Goal: Task Accomplishment & Management: Manage account settings

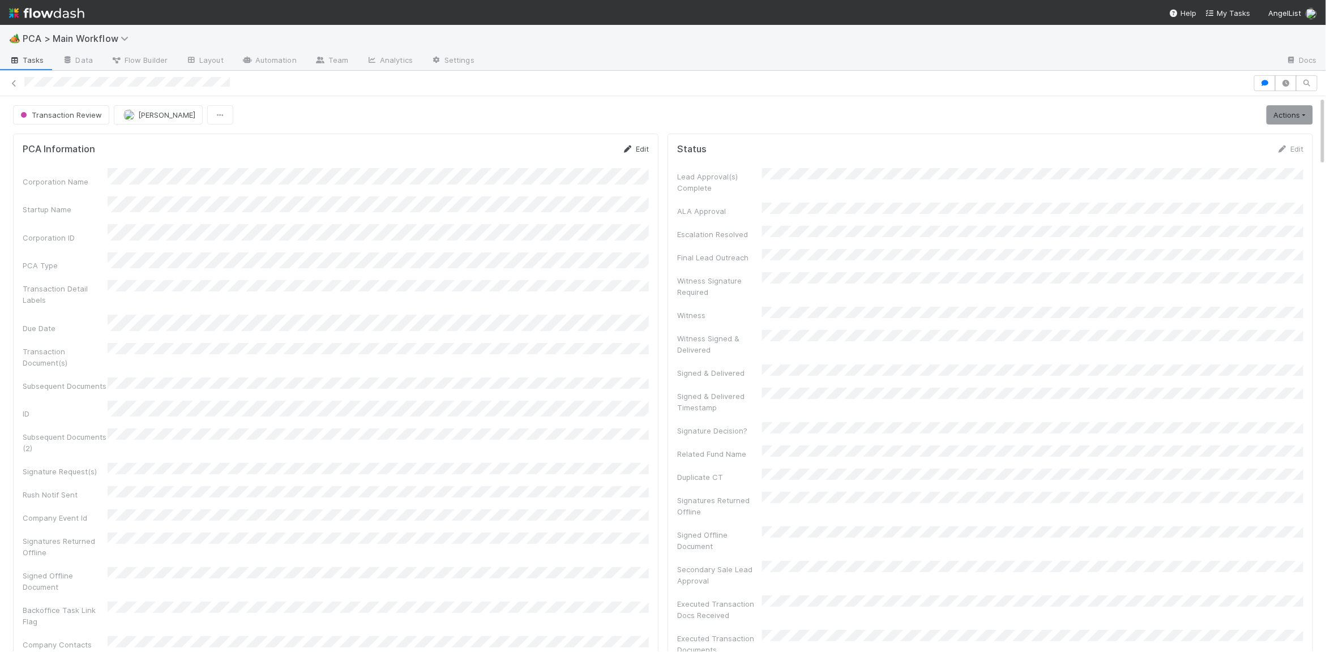
click at [624, 149] on icon at bounding box center [627, 149] width 11 height 7
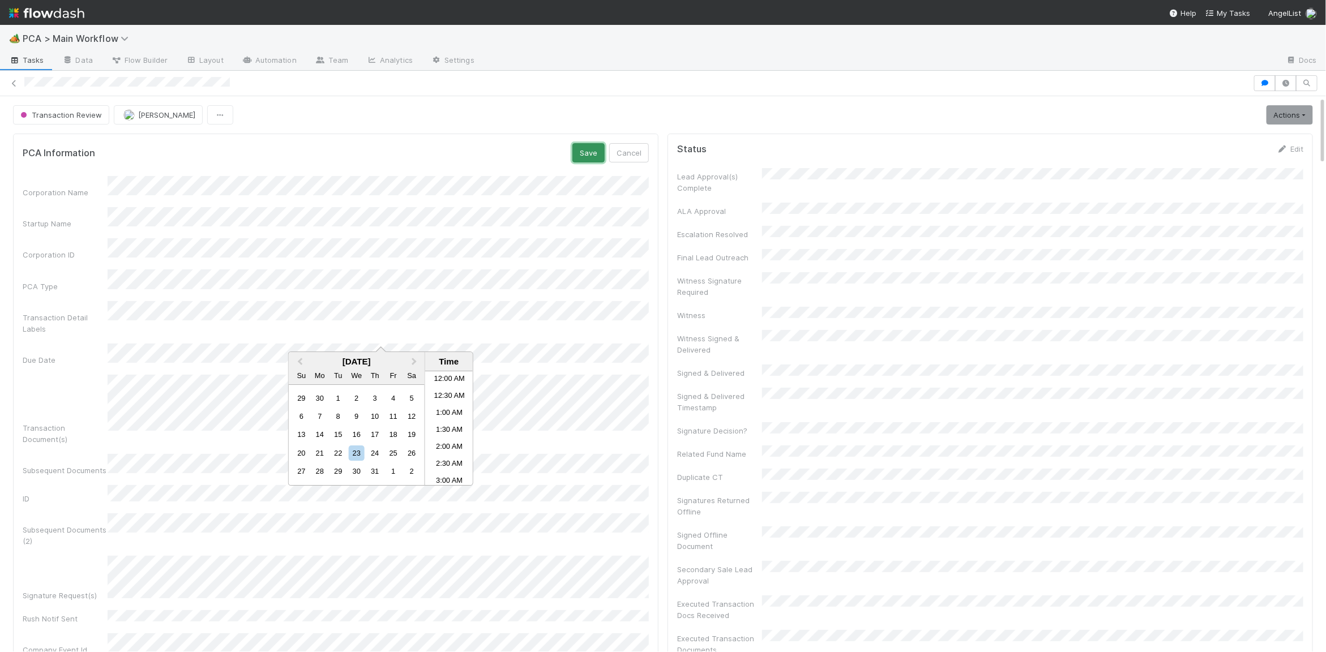
click at [586, 152] on button "Save" at bounding box center [588, 152] width 32 height 19
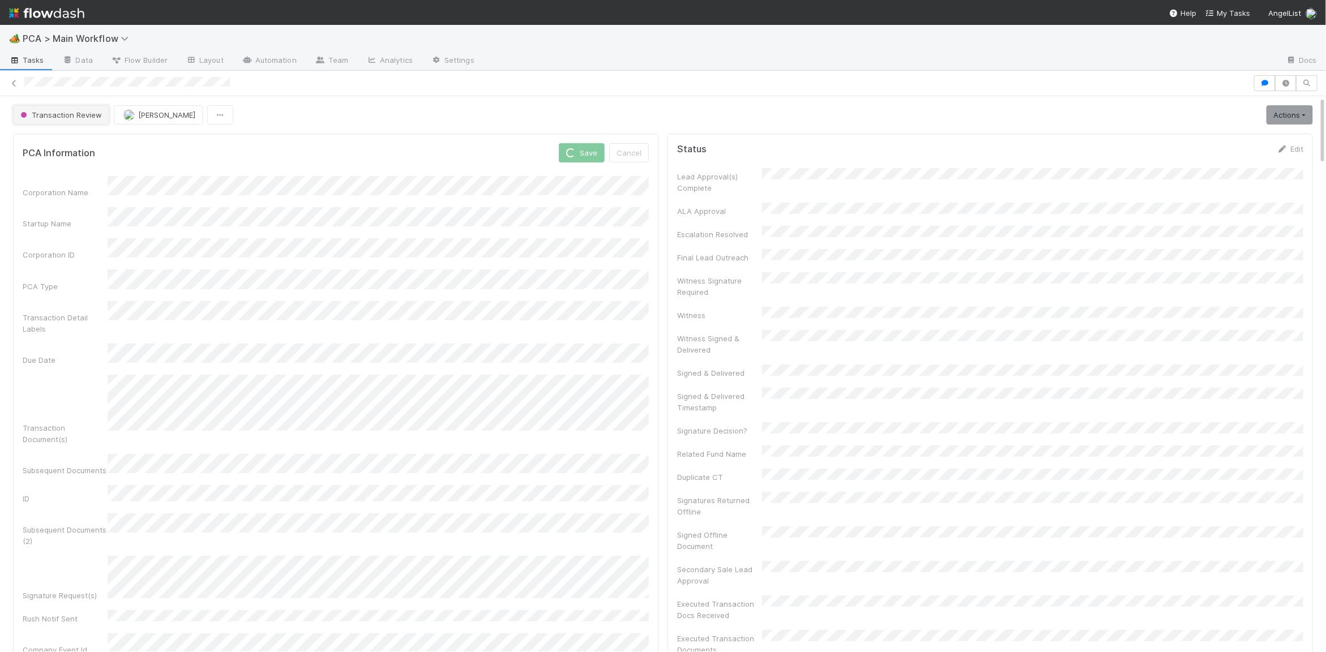
click at [72, 114] on span "Transaction Review" at bounding box center [60, 114] width 84 height 9
click at [92, 141] on div "Lead Approval" at bounding box center [89, 144] width 160 height 20
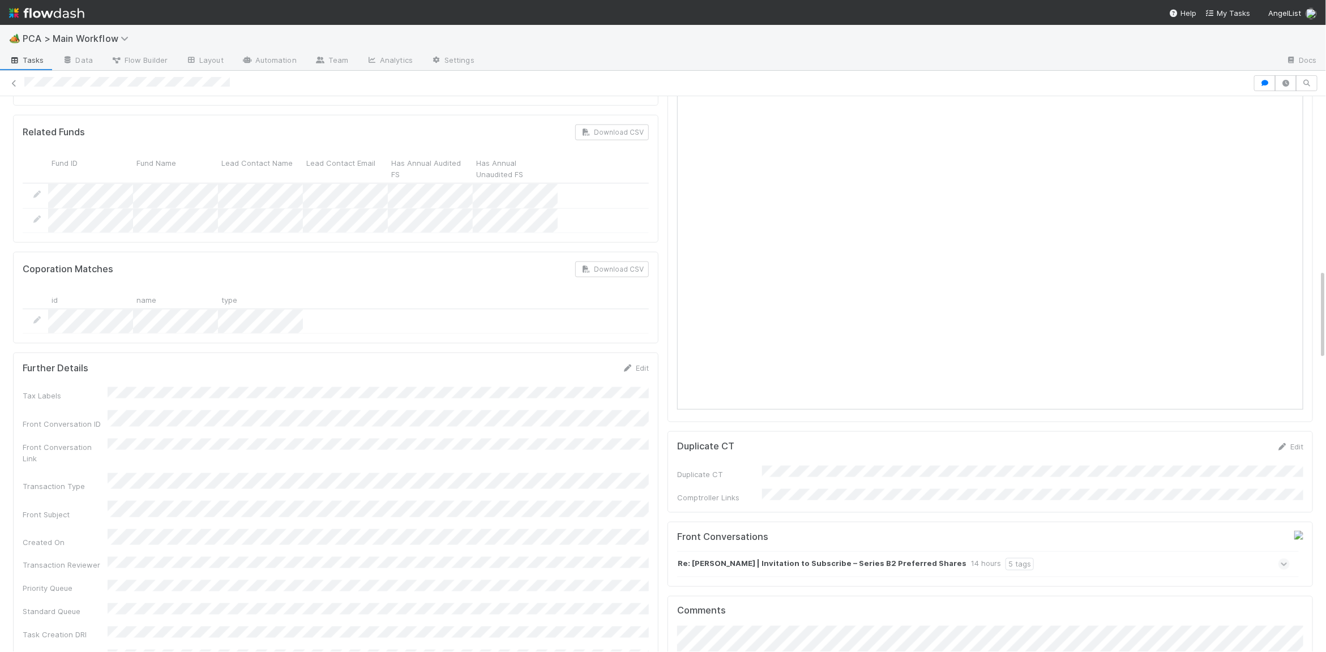
scroll to position [1263, 0]
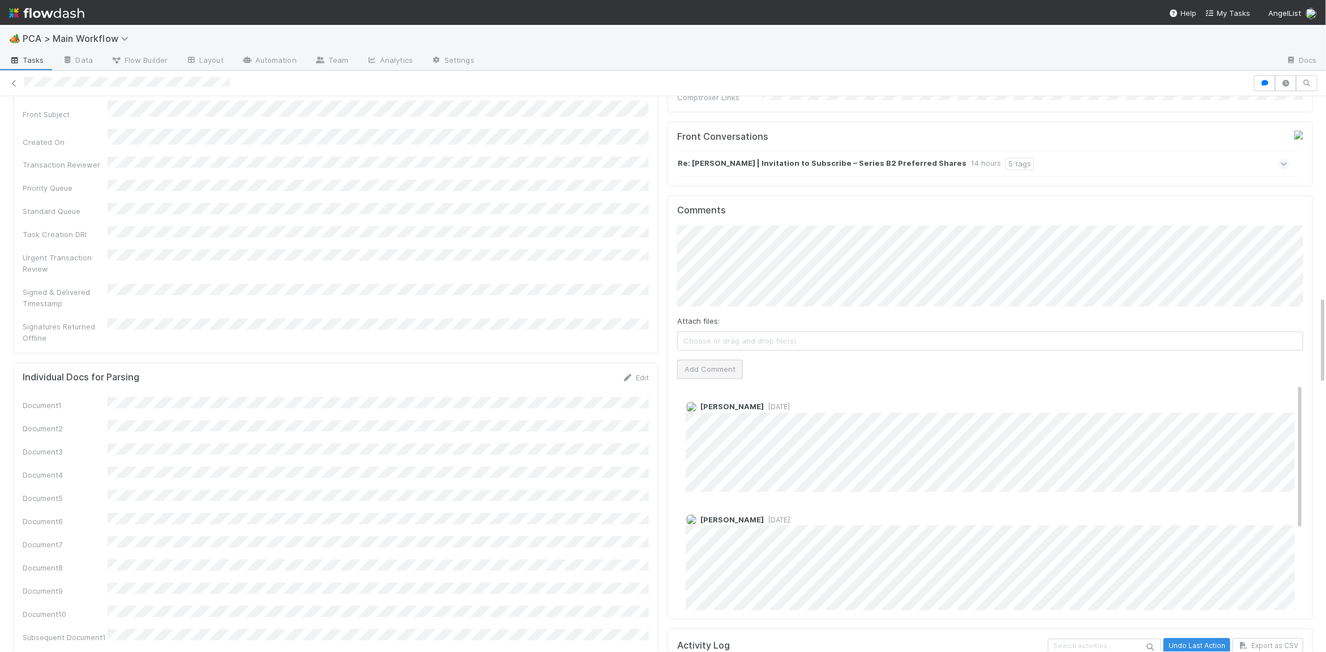
click at [707, 301] on div "Attach files: Choose or drag and drop file(s) Add Comment" at bounding box center [990, 302] width 626 height 153
click at [707, 360] on button "Add Comment" at bounding box center [710, 369] width 66 height 19
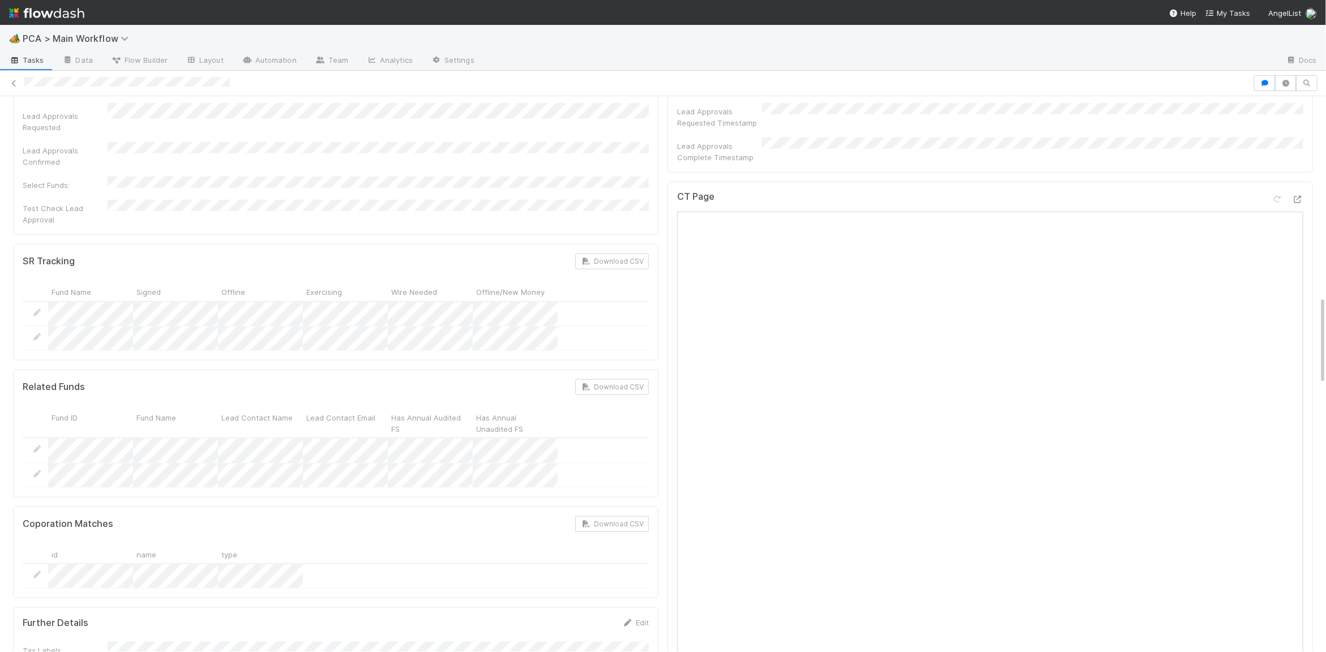
scroll to position [0, 0]
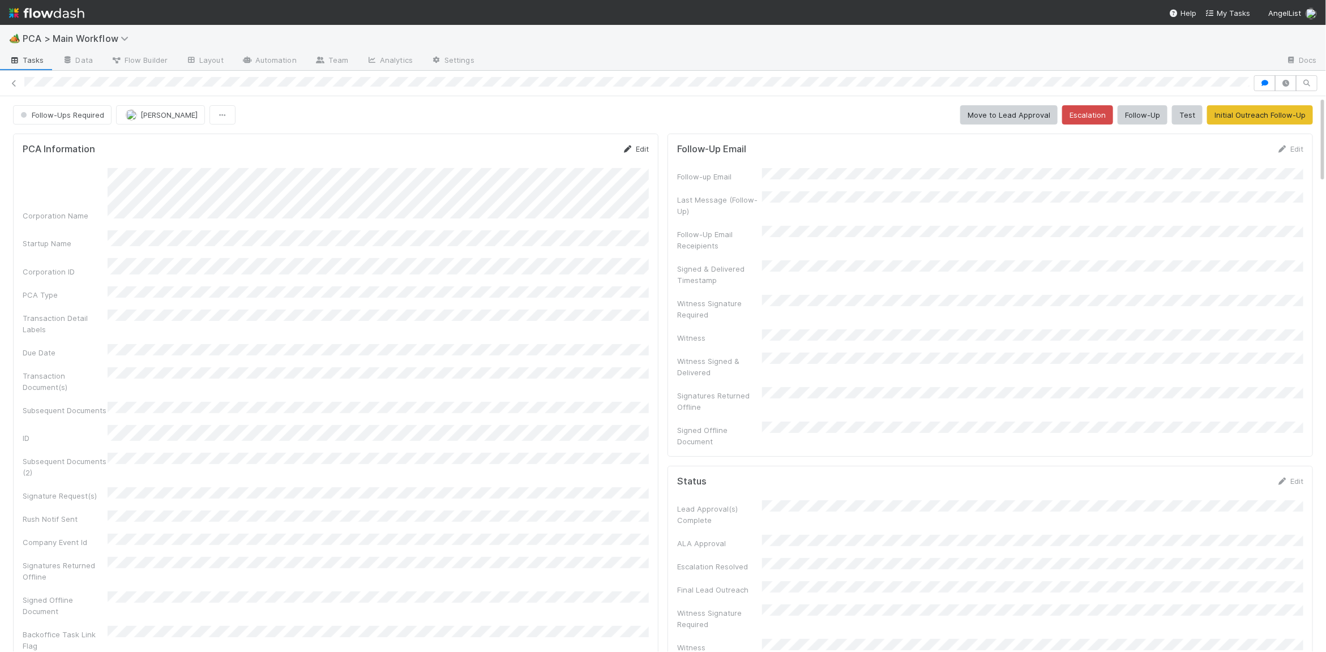
click at [639, 148] on link "Edit" at bounding box center [635, 148] width 27 height 9
click at [339, 196] on div "Corporation Name Startup Name Corporation ID PCA Type Transaction Detail Labels…" at bounding box center [336, 469] width 626 height 586
click at [78, 118] on span "Follow-Ups Required" at bounding box center [61, 114] width 86 height 9
drag, startPoint x: 494, startPoint y: 167, endPoint x: 540, endPoint y: 164, distance: 45.9
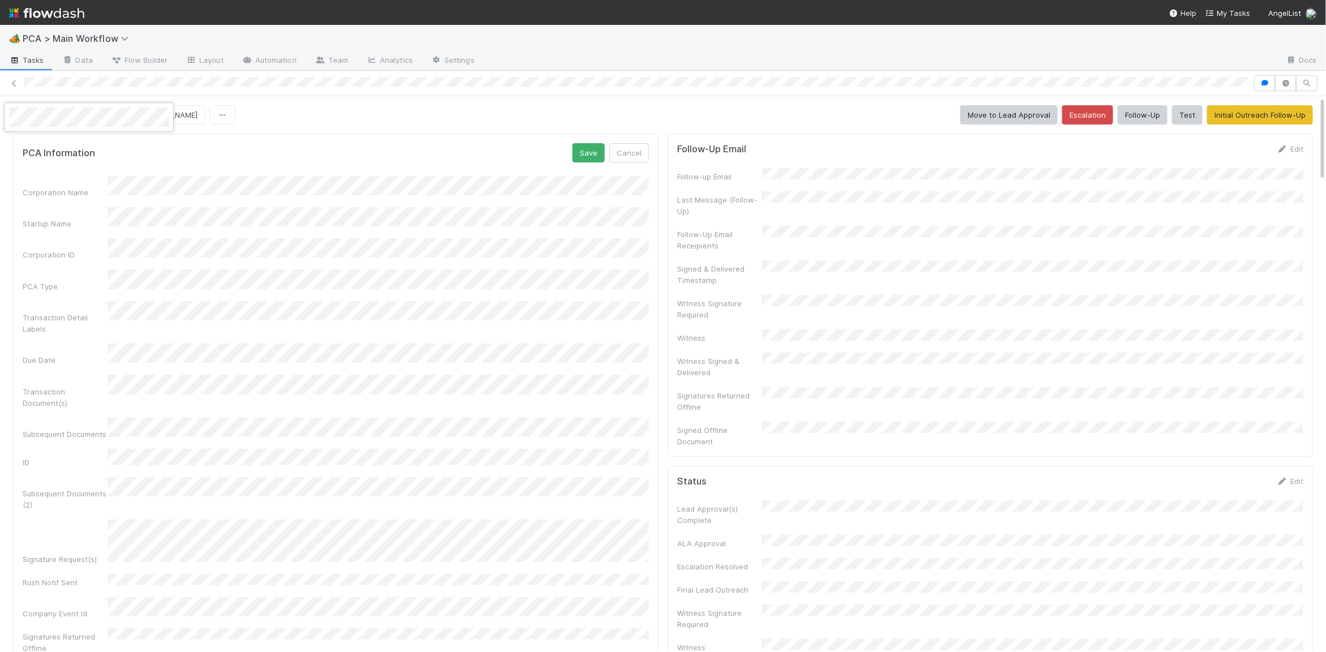
click at [523, 165] on div at bounding box center [663, 326] width 1326 height 652
click at [572, 151] on div "PCA Information Save Cancel" at bounding box center [336, 152] width 626 height 19
click at [578, 151] on button "Save" at bounding box center [588, 152] width 32 height 19
drag, startPoint x: 47, startPoint y: 102, endPoint x: 61, endPoint y: 111, distance: 16.0
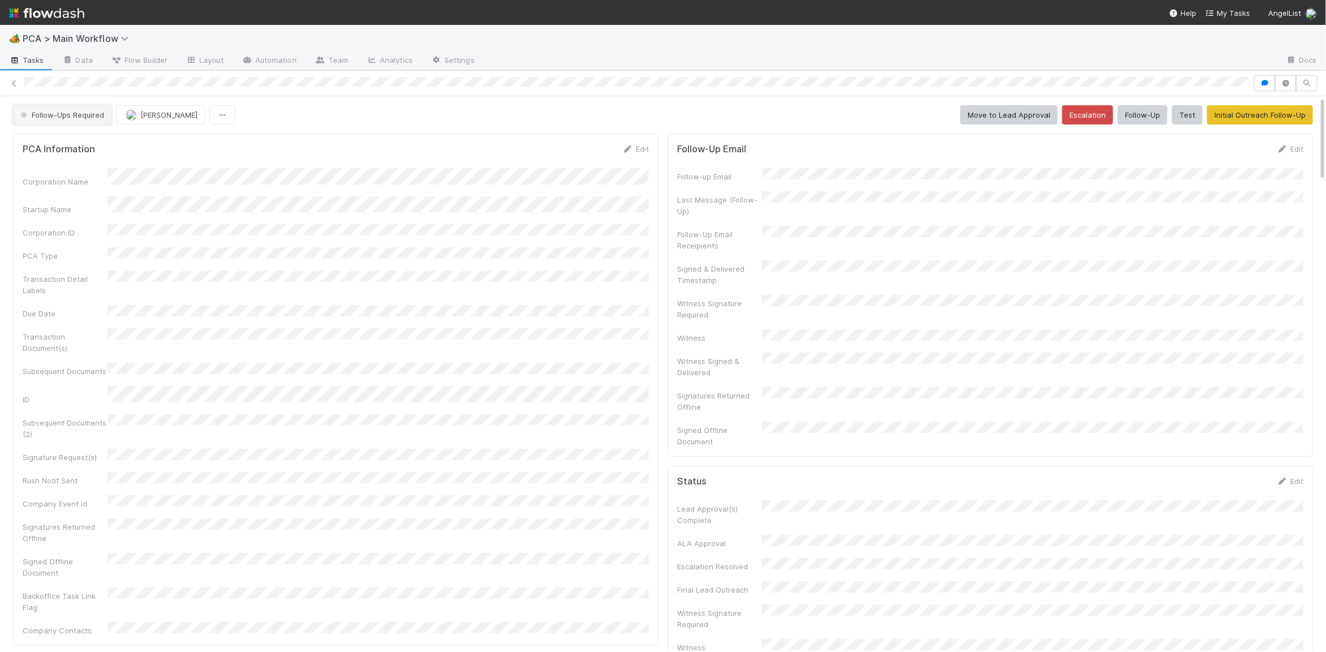
click at [61, 111] on span "Follow-Ups Required" at bounding box center [61, 114] width 86 height 9
click at [58, 139] on span "Manual Task Creation" at bounding box center [62, 143] width 92 height 9
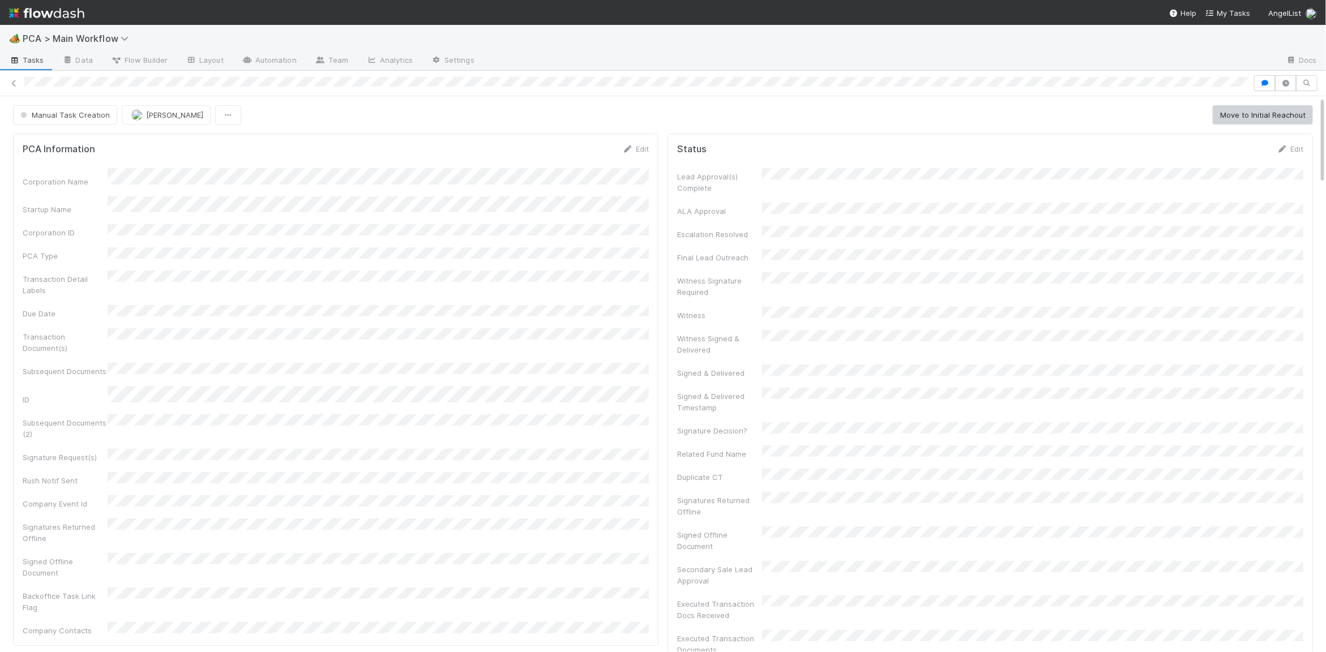
click at [511, 178] on div "Corporation Name Startup Name Corporation ID PCA Type Transaction Detail Labels…" at bounding box center [336, 402] width 626 height 468
click at [624, 152] on icon at bounding box center [627, 149] width 11 height 7
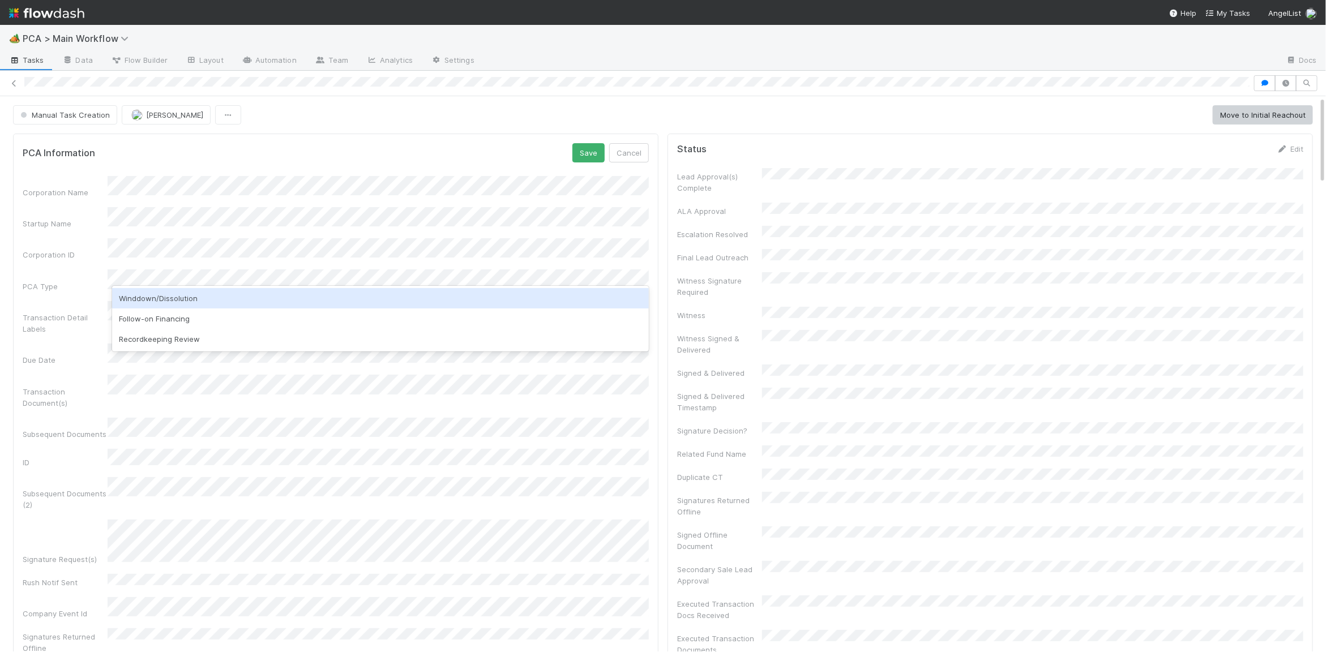
click at [200, 293] on div "Winddown/Dissolution" at bounding box center [380, 298] width 537 height 20
click at [315, 112] on div "Manual Task Creation Charlie Bell Move to Initial Reachout" at bounding box center [663, 114] width 1300 height 19
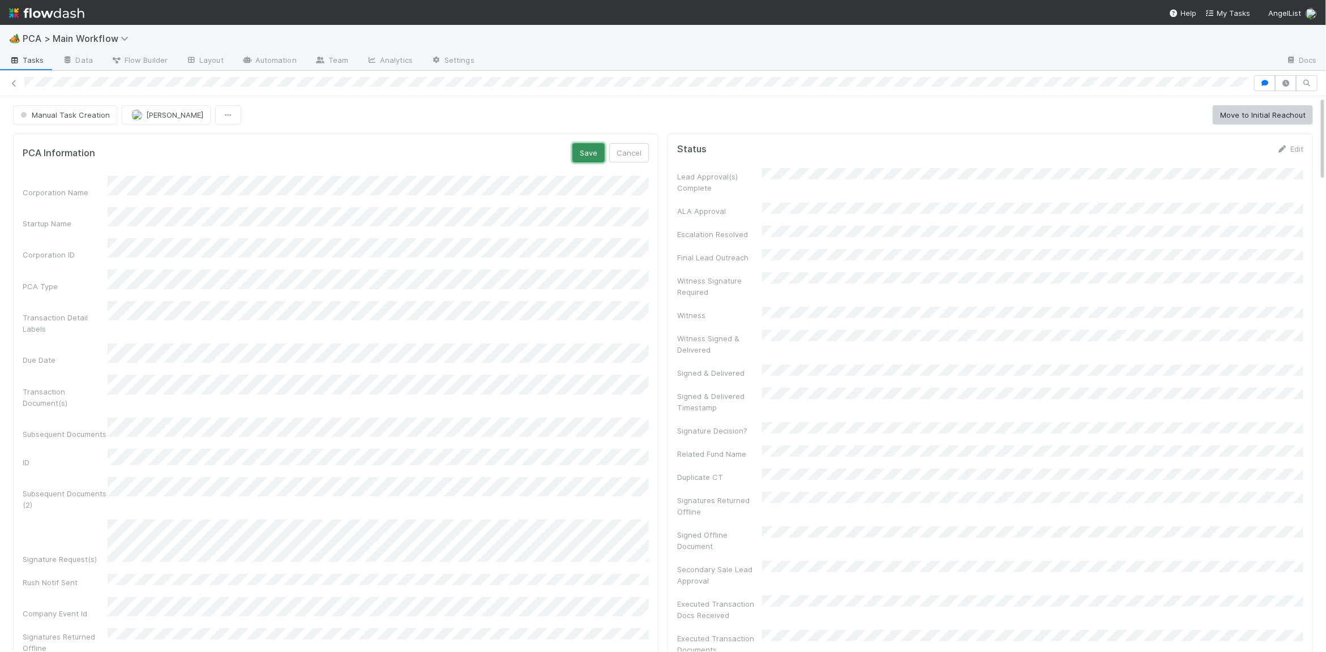
click at [592, 148] on button "Save" at bounding box center [588, 152] width 32 height 19
click at [639, 149] on link "Edit" at bounding box center [635, 148] width 27 height 9
click at [242, 255] on div "Corporation Name Startup Name Corporation ID PCA Type Transaction Detail Labels…" at bounding box center [336, 469] width 626 height 586
click at [601, 149] on button "Save" at bounding box center [588, 152] width 32 height 19
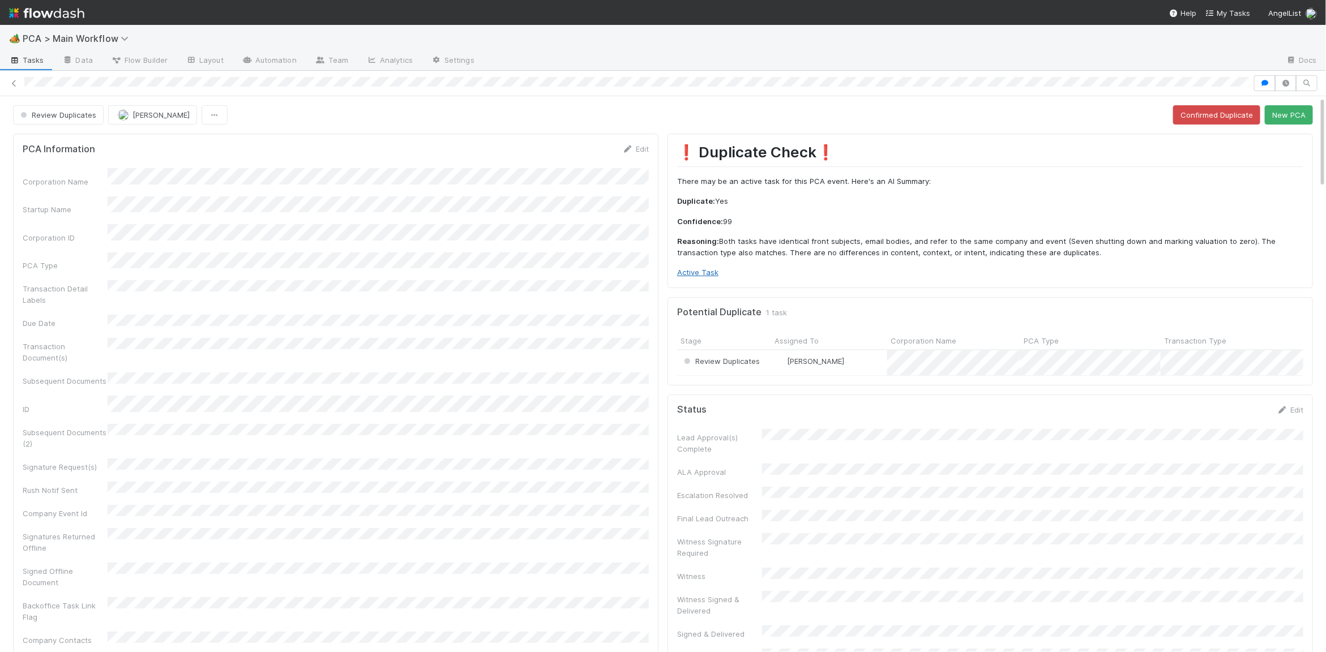
click at [715, 271] on link "Active Task" at bounding box center [697, 272] width 41 height 9
click at [1244, 113] on button "Confirmed Duplicate" at bounding box center [1216, 114] width 87 height 19
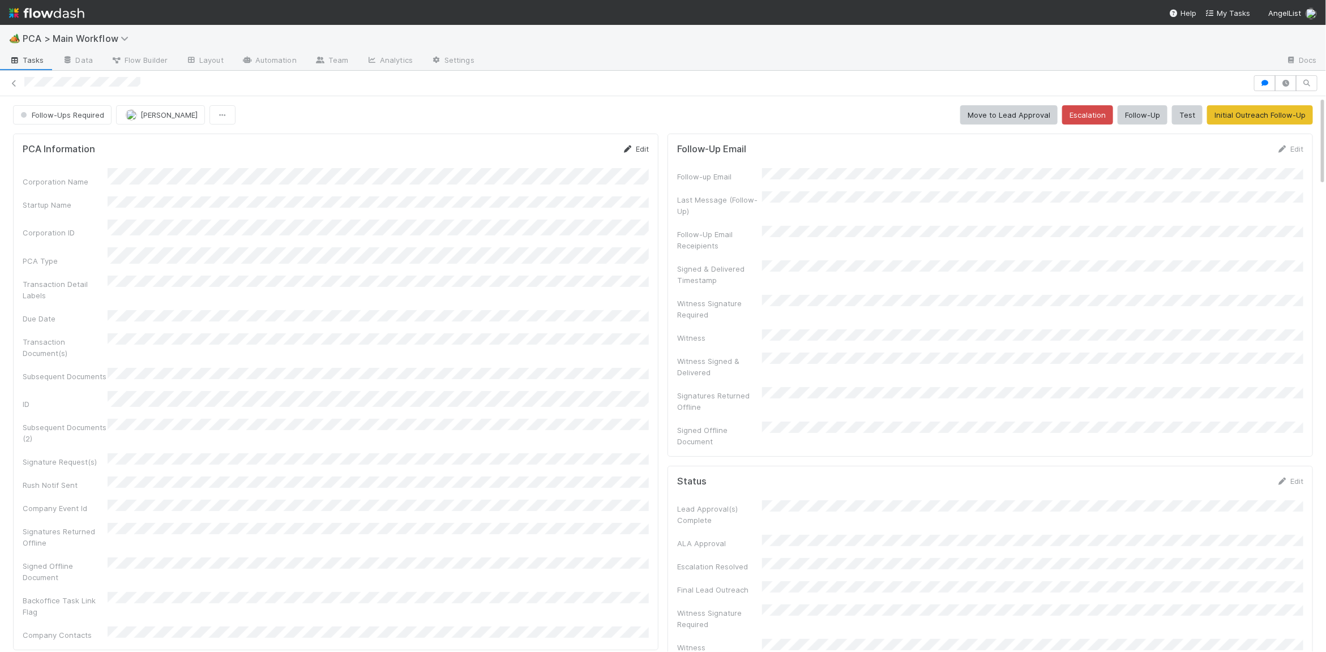
click at [635, 145] on link "Edit" at bounding box center [635, 148] width 27 height 9
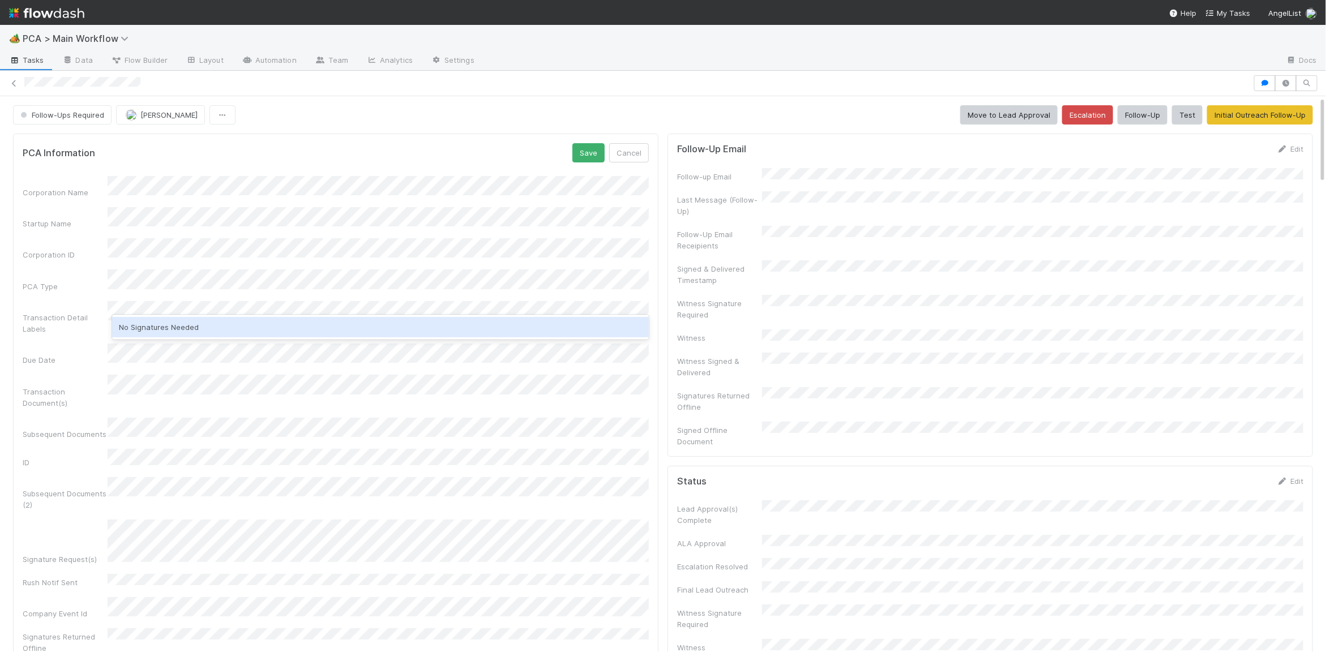
drag, startPoint x: 177, startPoint y: 325, endPoint x: 555, endPoint y: 167, distance: 409.9
click at [177, 325] on div "No Signatures Needed" at bounding box center [380, 327] width 537 height 20
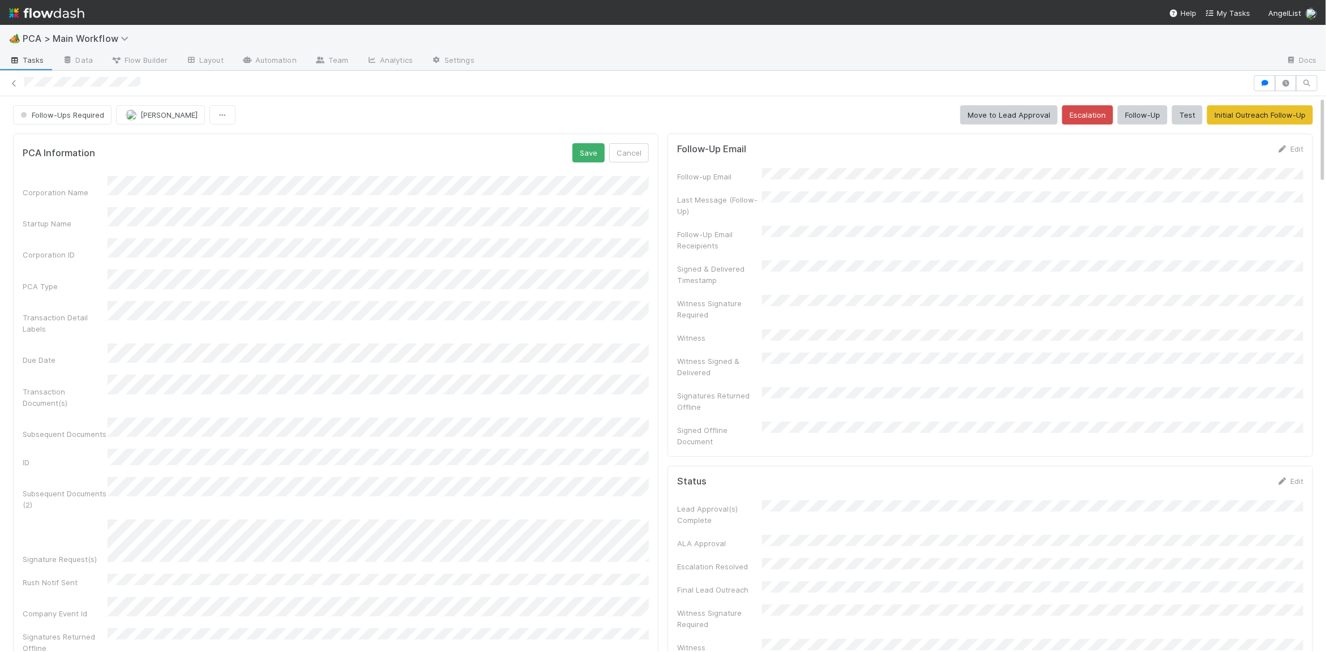
click at [606, 147] on div "Save Cancel" at bounding box center [610, 152] width 76 height 19
click at [599, 149] on button "Save" at bounding box center [588, 152] width 32 height 19
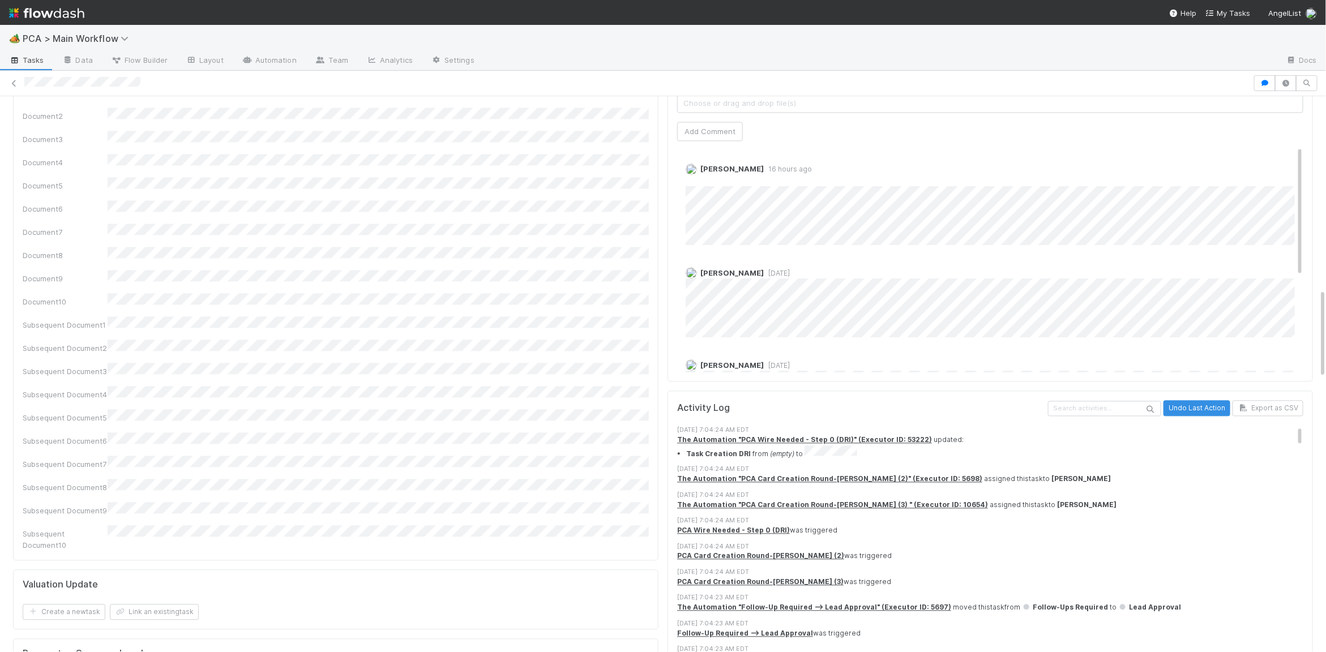
scroll to position [1193, 0]
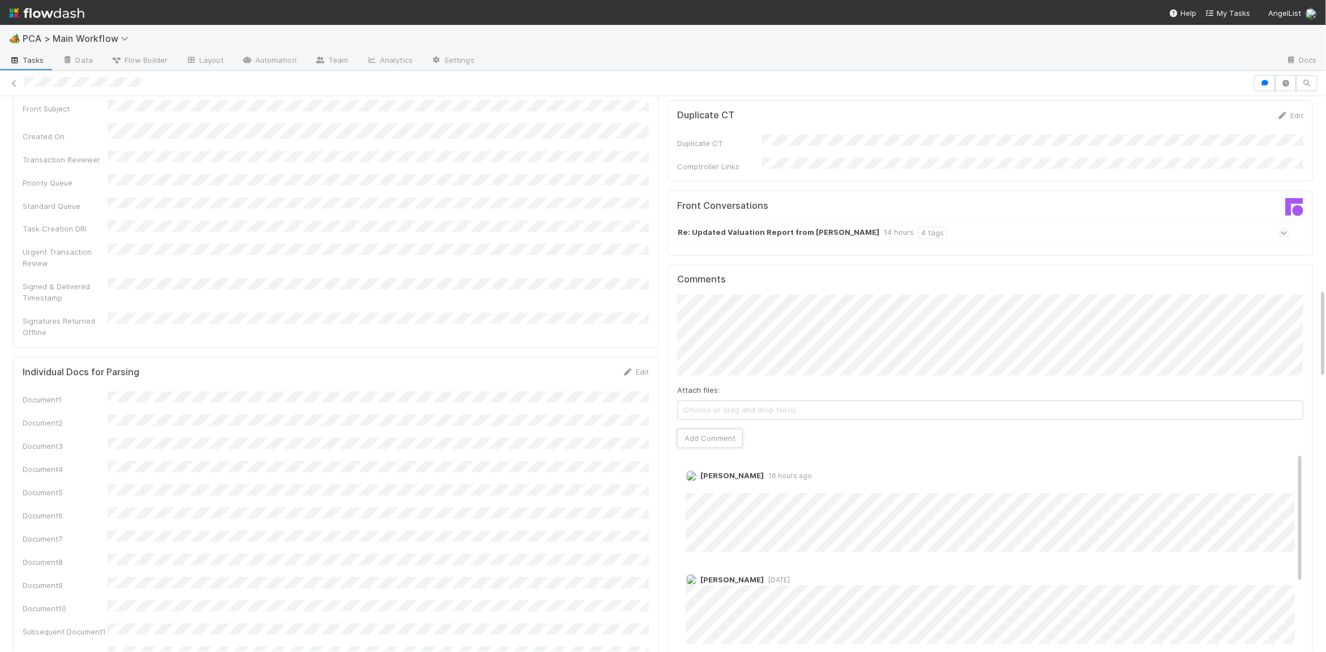
drag, startPoint x: 700, startPoint y: 378, endPoint x: 546, endPoint y: 378, distance: 154.0
click at [700, 429] on button "Add Comment" at bounding box center [710, 438] width 66 height 19
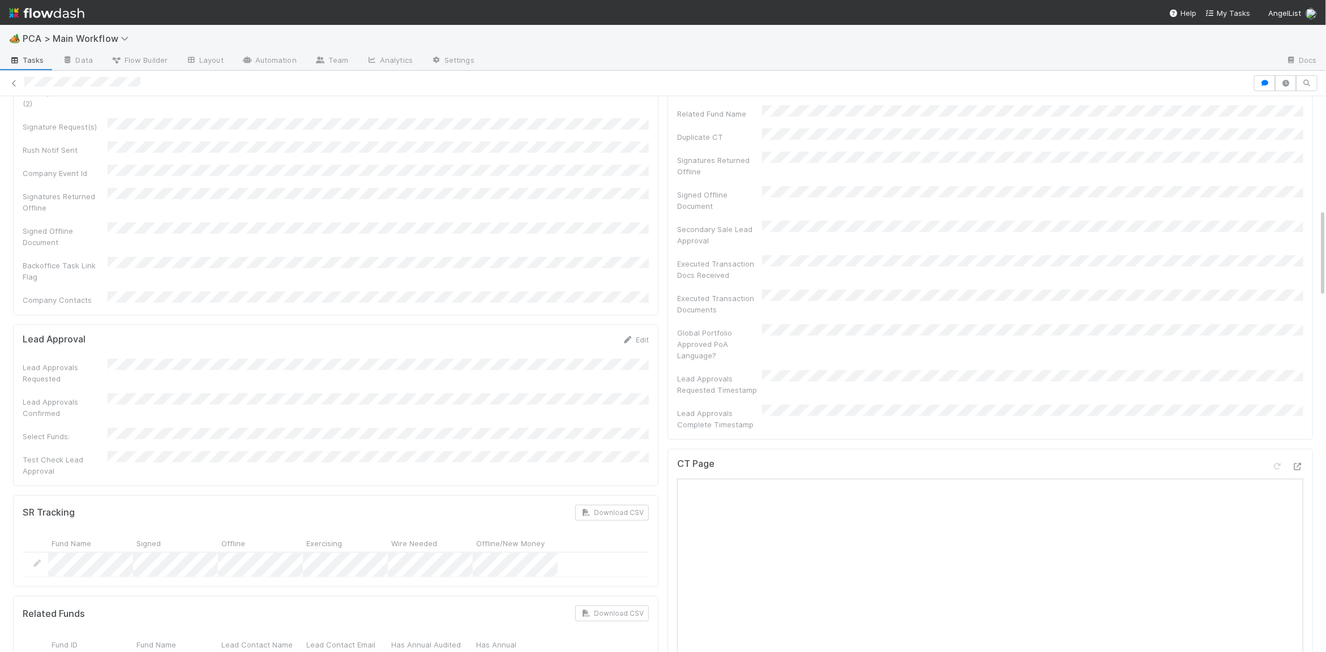
scroll to position [0, 0]
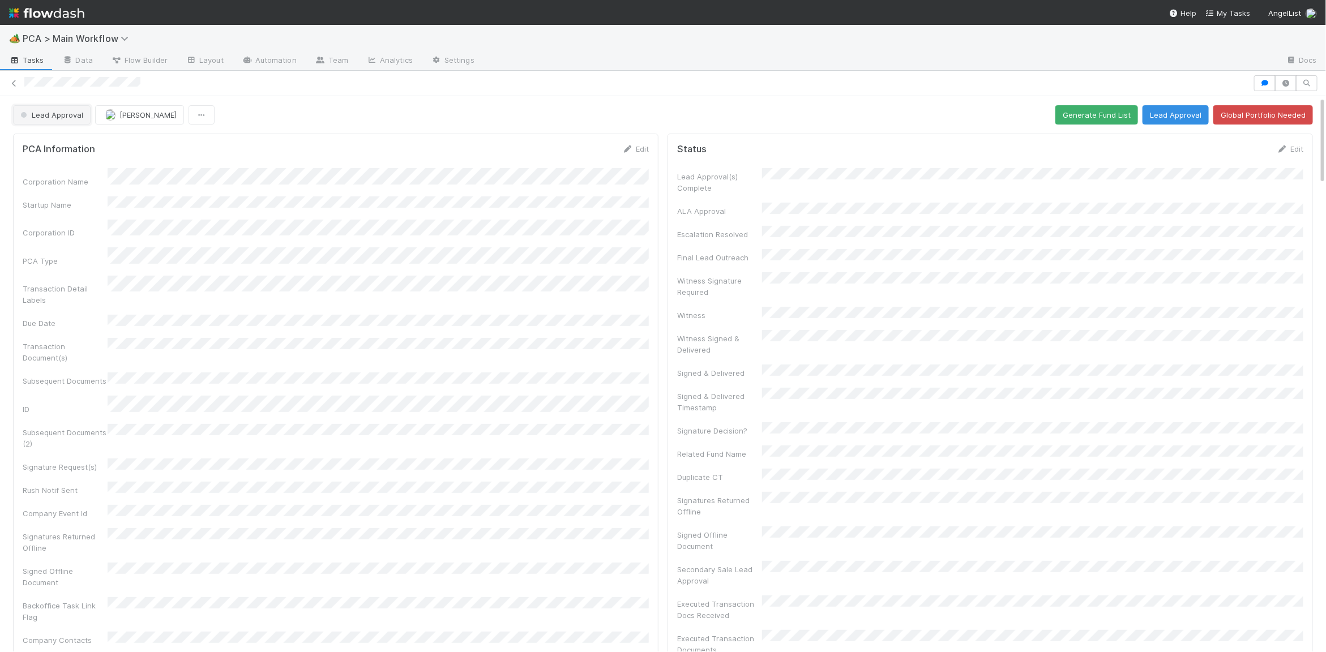
click at [59, 115] on span "Lead Approval" at bounding box center [50, 114] width 65 height 9
drag, startPoint x: 312, startPoint y: 158, endPoint x: 174, endPoint y: 124, distance: 142.3
click at [293, 151] on div at bounding box center [663, 326] width 1326 height 652
click at [44, 110] on span "Lead Approval" at bounding box center [50, 114] width 65 height 9
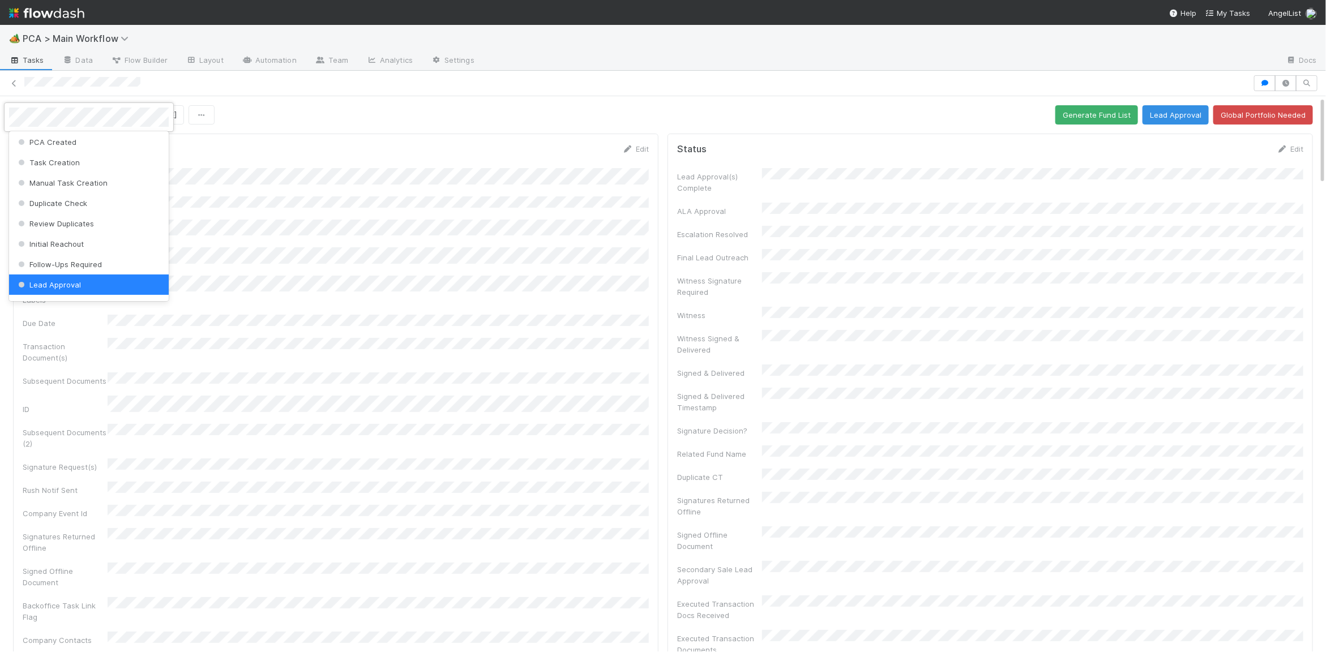
drag, startPoint x: 387, startPoint y: 145, endPoint x: 50, endPoint y: 120, distance: 337.2
click at [376, 145] on div at bounding box center [663, 326] width 1326 height 652
click at [50, 120] on button "Lead Approval" at bounding box center [52, 114] width 78 height 19
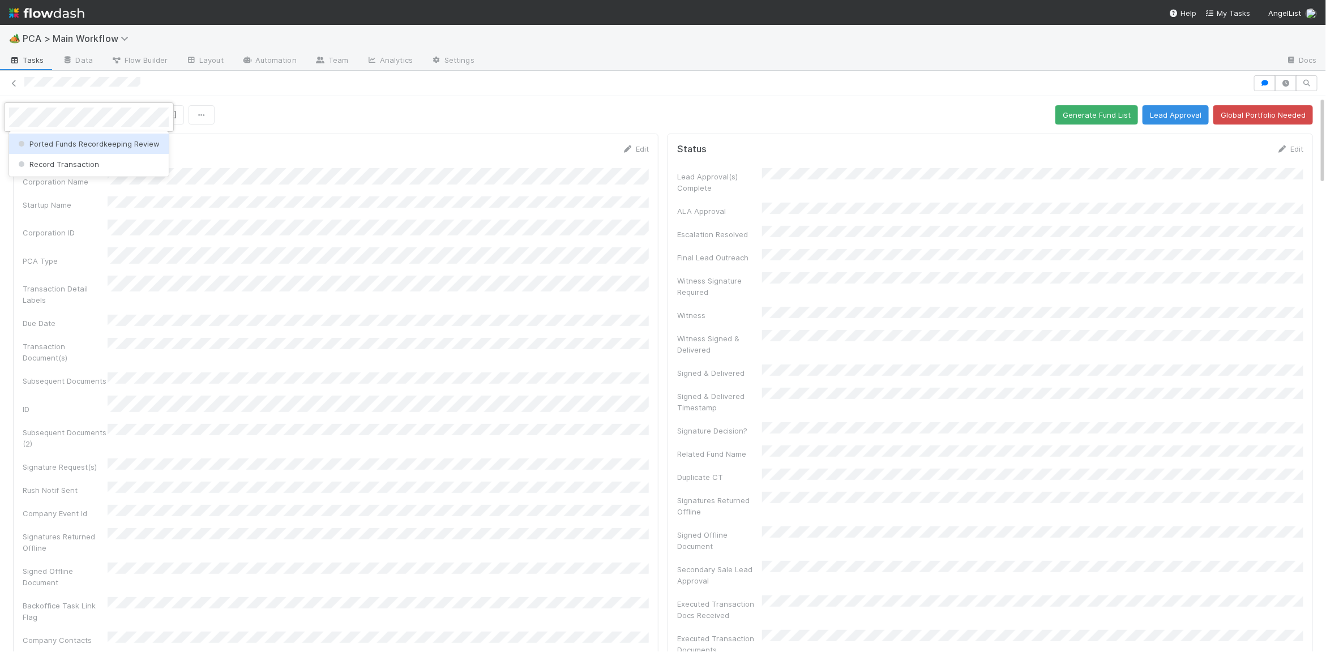
scroll to position [0, 0]
click at [60, 164] on span "Record Transaction" at bounding box center [57, 164] width 83 height 9
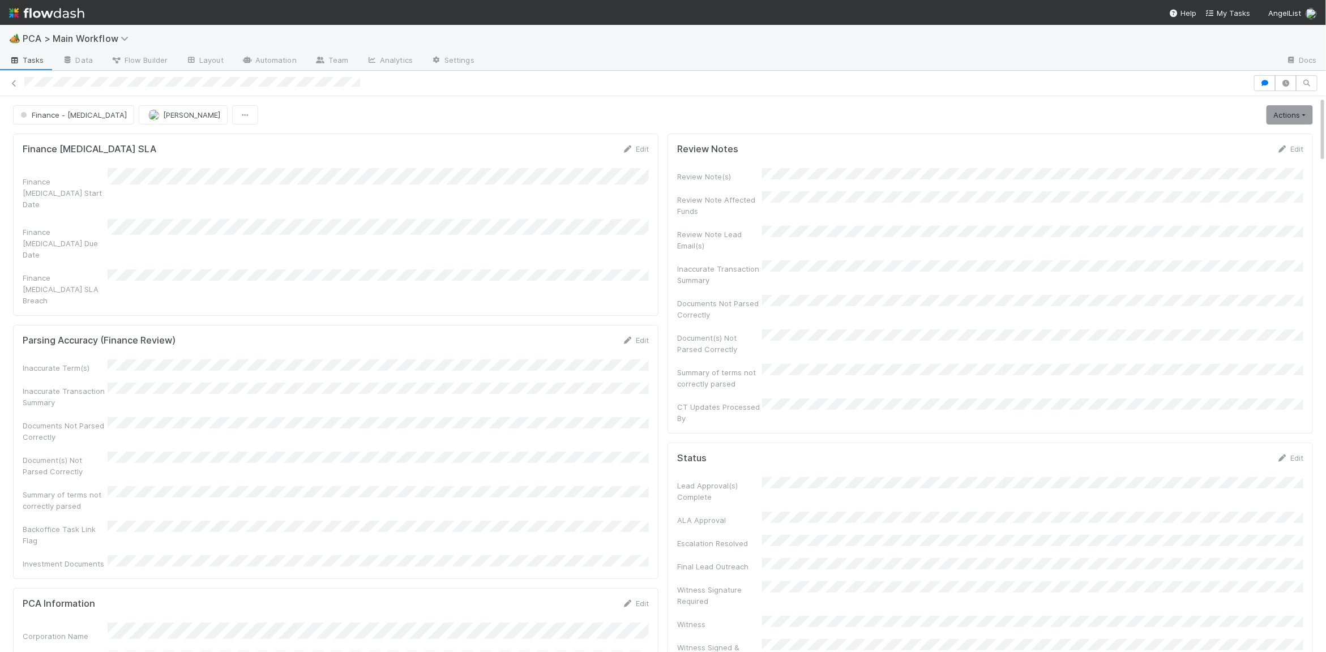
scroll to position [409, 0]
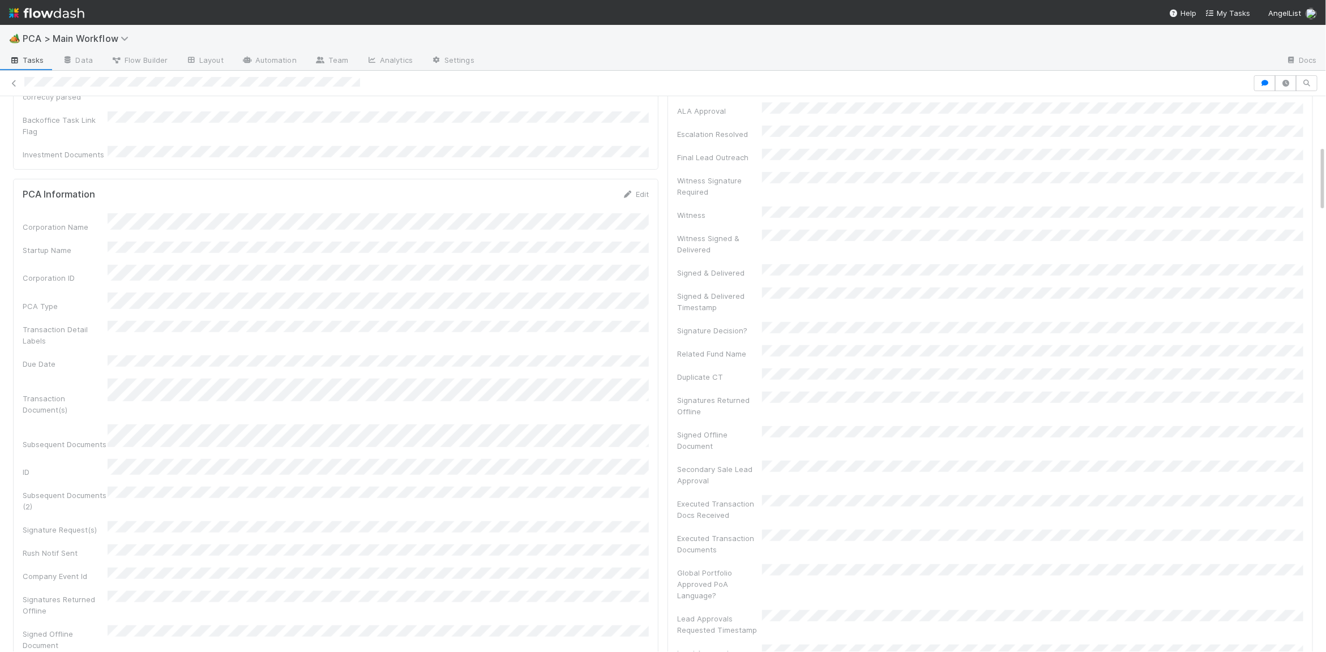
click at [346, 293] on div "Corporation Name Startup Name Corporation ID PCA Type Transaction Detail Labels…" at bounding box center [336, 460] width 626 height 495
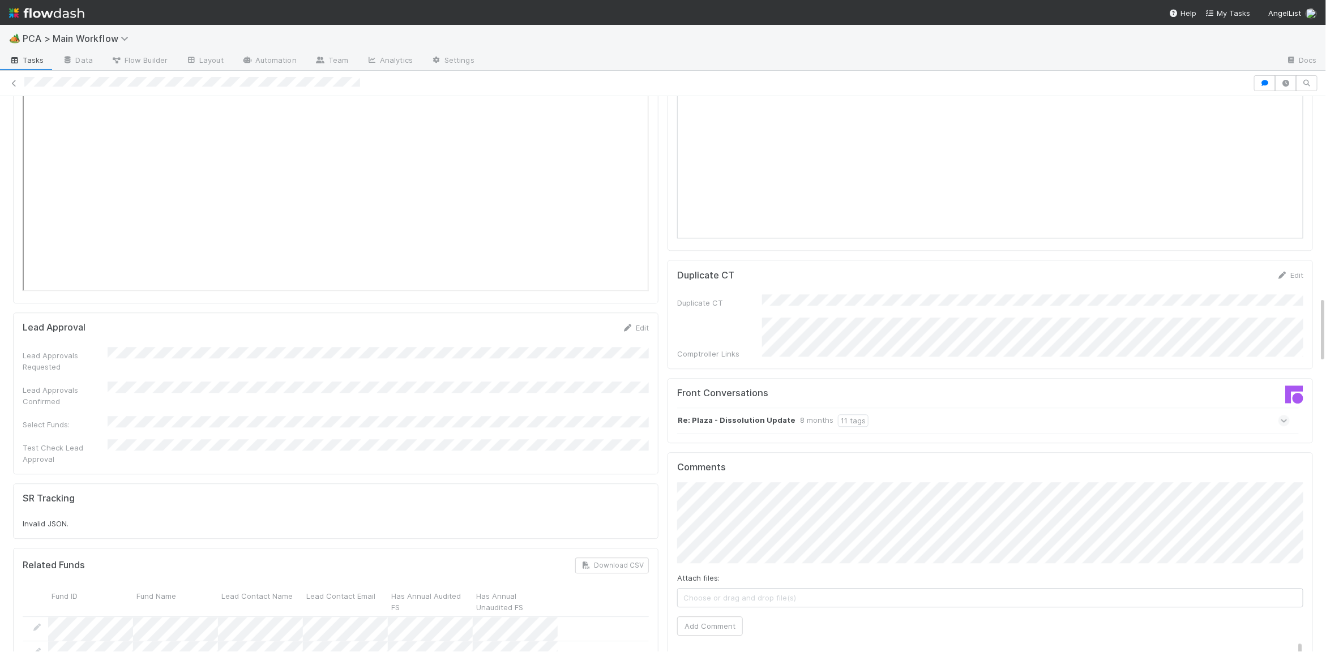
scroll to position [1674, 0]
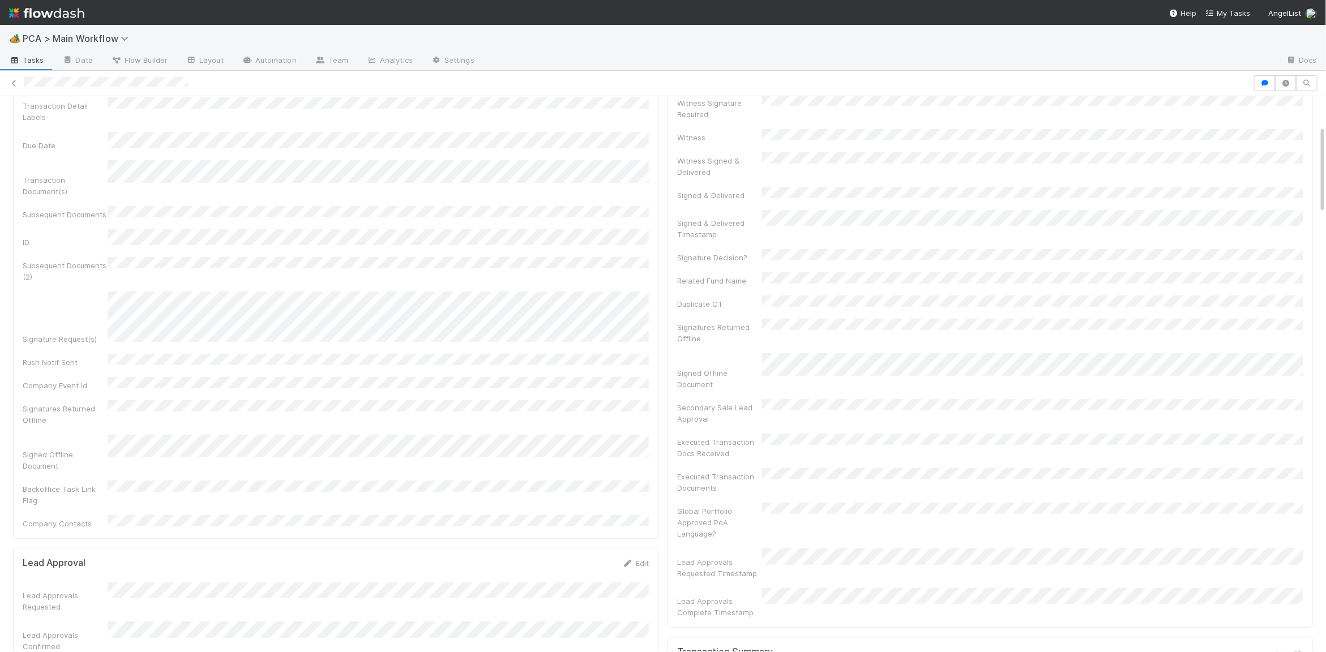
scroll to position [185, 0]
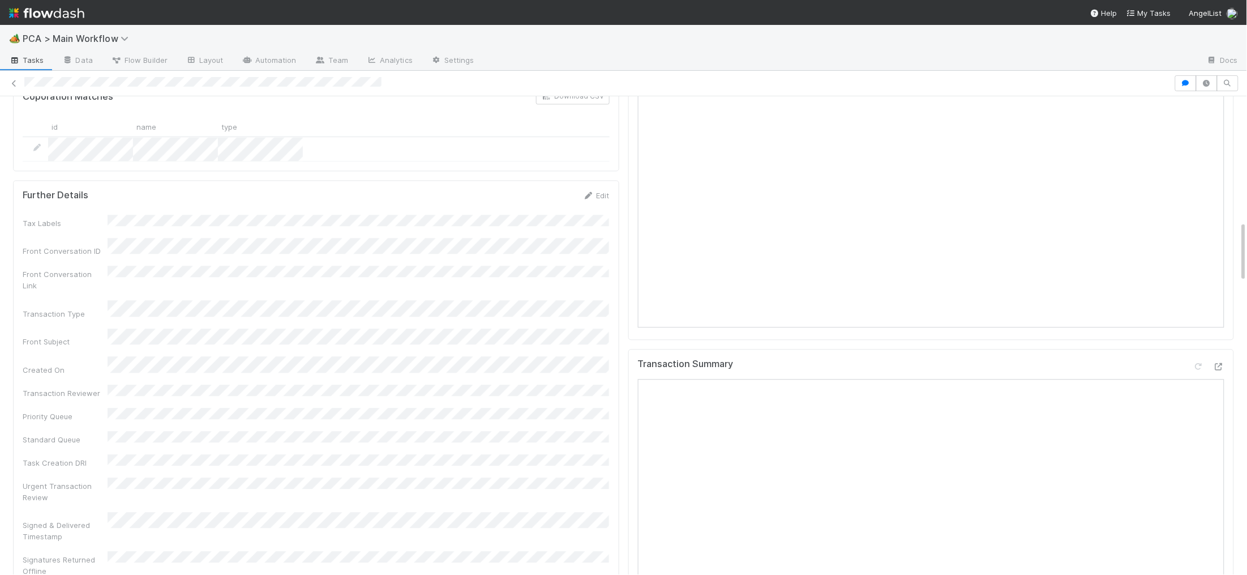
scroll to position [974, 0]
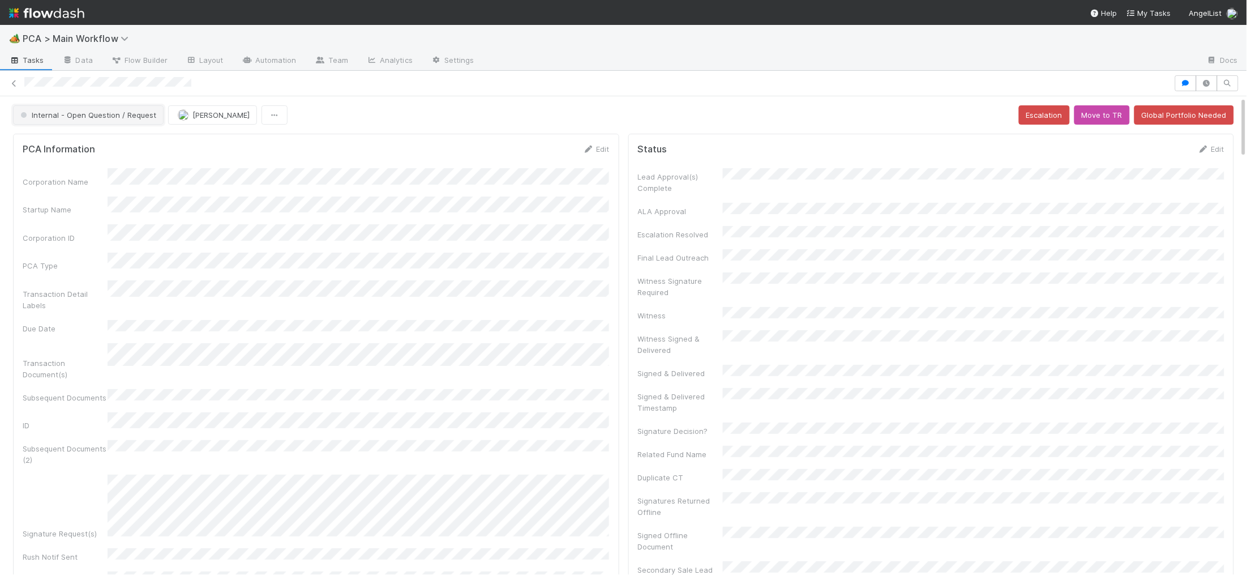
click at [93, 113] on span "Internal - Open Question / Request" at bounding box center [87, 114] width 138 height 9
click at [97, 160] on div "Record Transaction" at bounding box center [89, 164] width 160 height 20
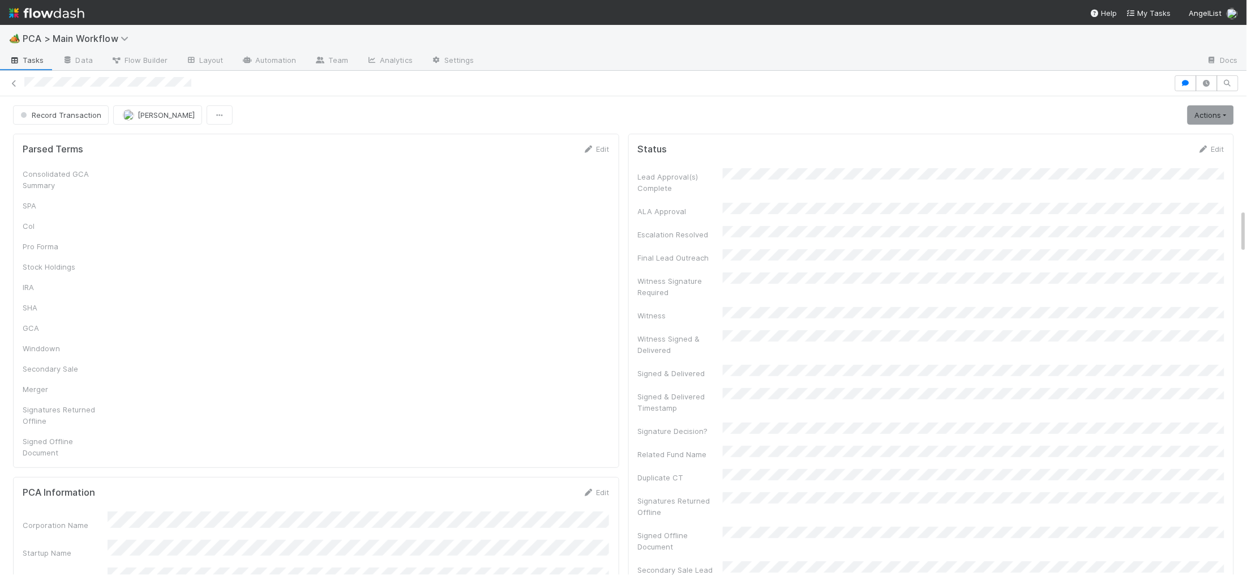
scroll to position [1233, 0]
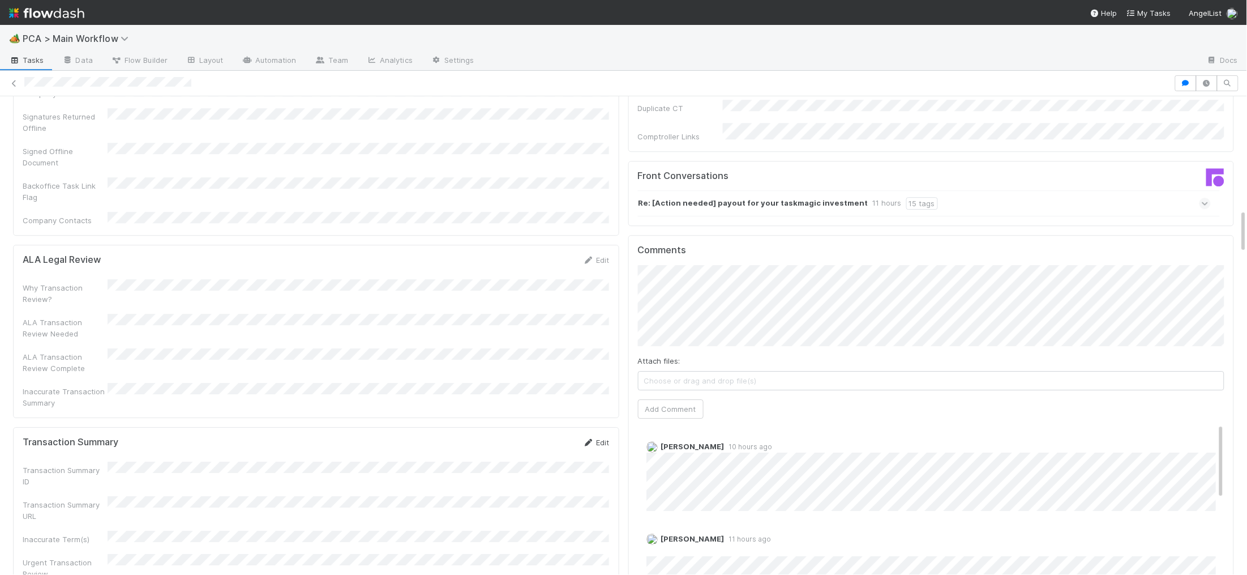
click at [590, 439] on icon at bounding box center [588, 442] width 11 height 7
click at [537, 437] on button "Save" at bounding box center [549, 446] width 32 height 19
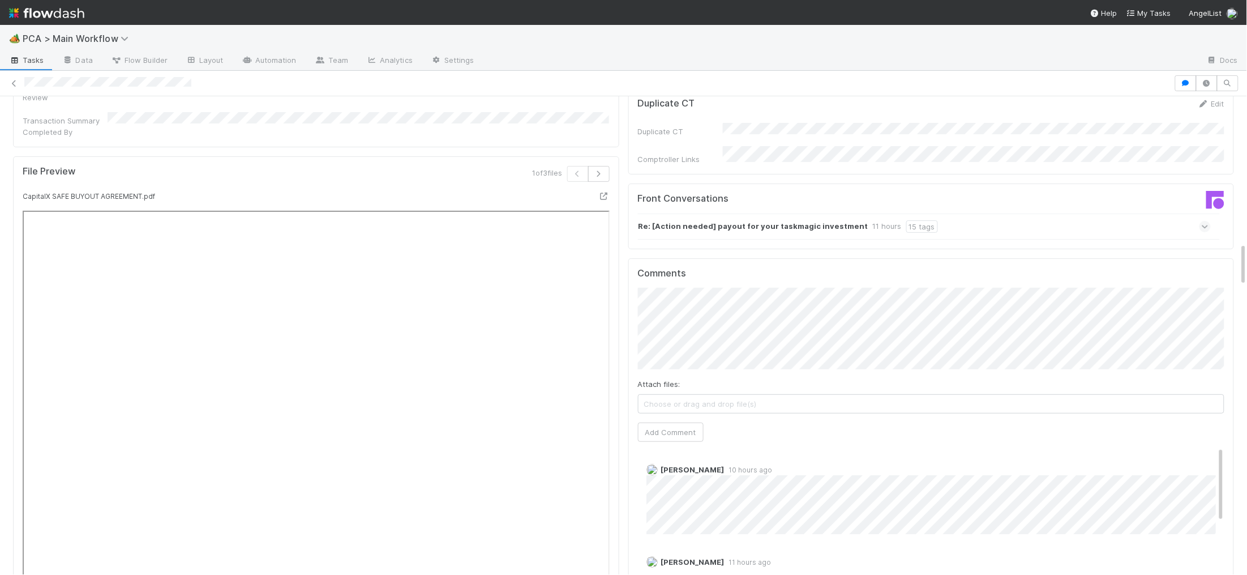
scroll to position [1726, 0]
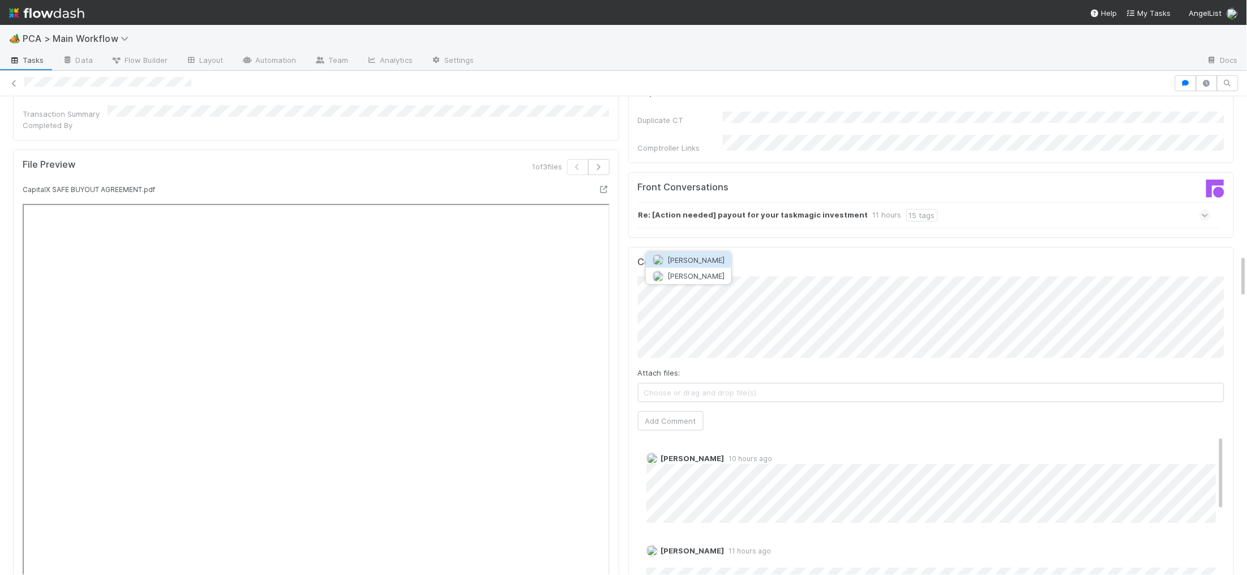
click at [686, 258] on span "[PERSON_NAME]" at bounding box center [696, 259] width 57 height 9
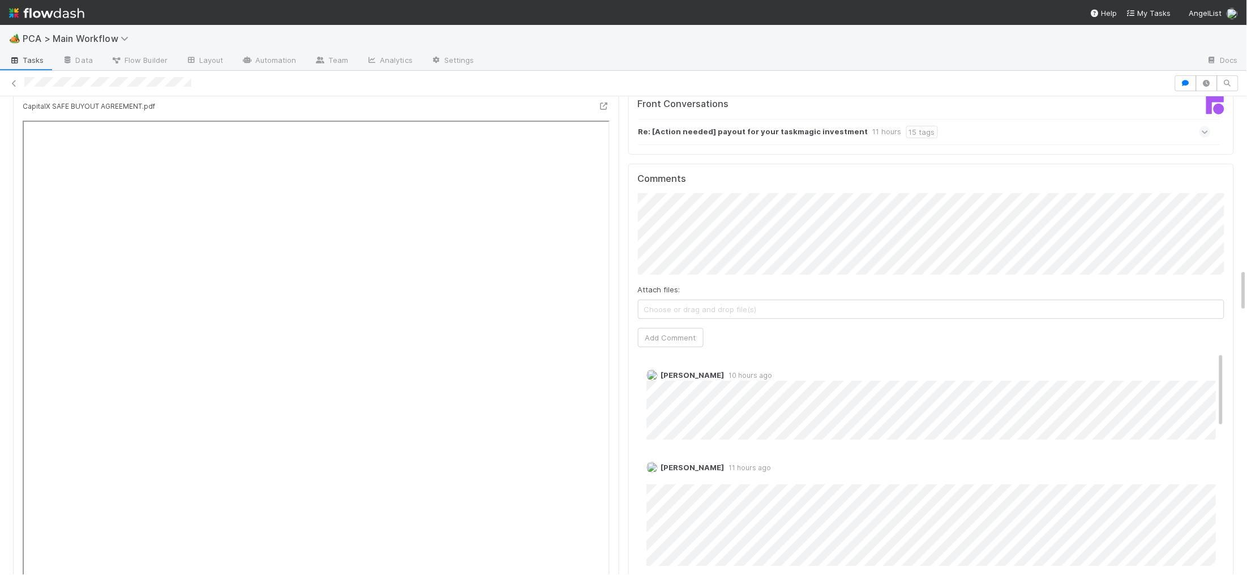
scroll to position [1796, 0]
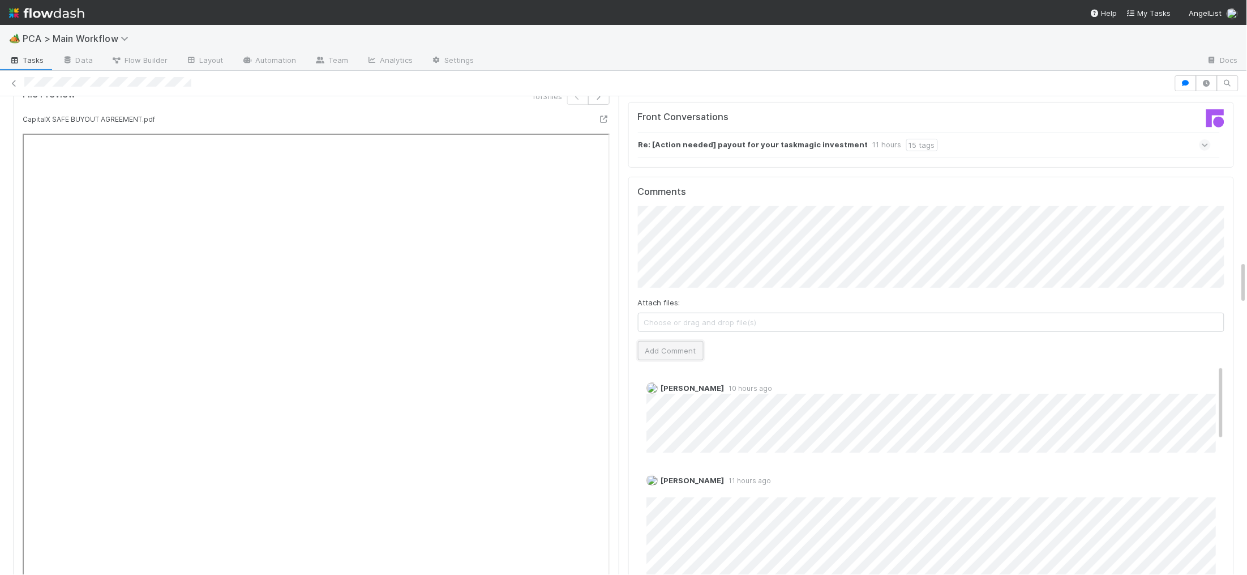
click at [678, 341] on button "Add Comment" at bounding box center [671, 350] width 66 height 19
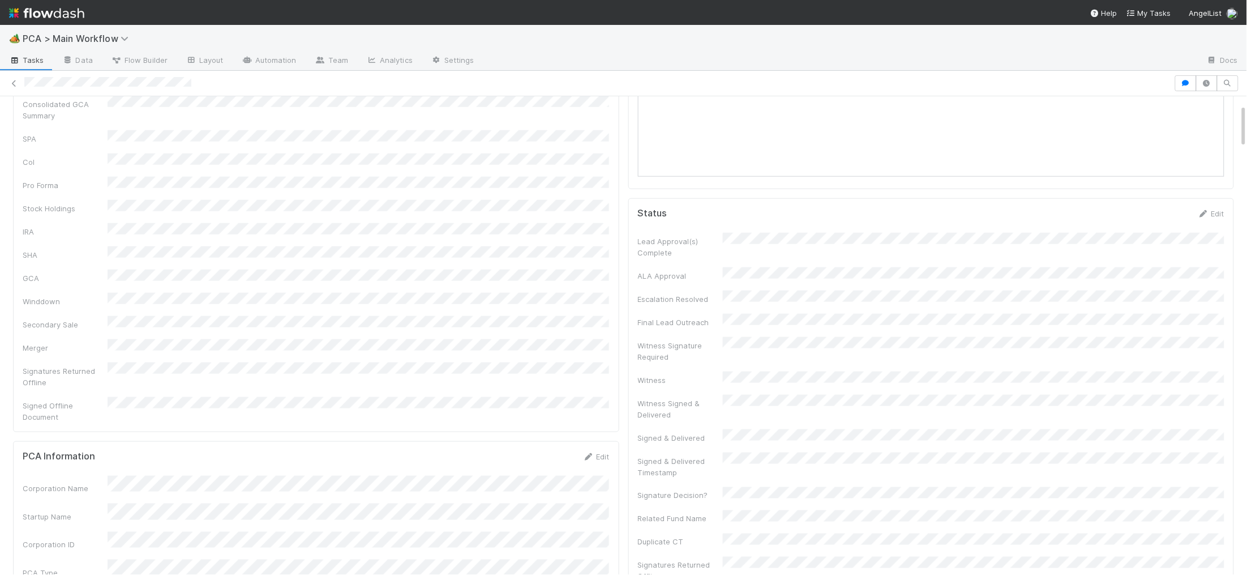
scroll to position [0, 0]
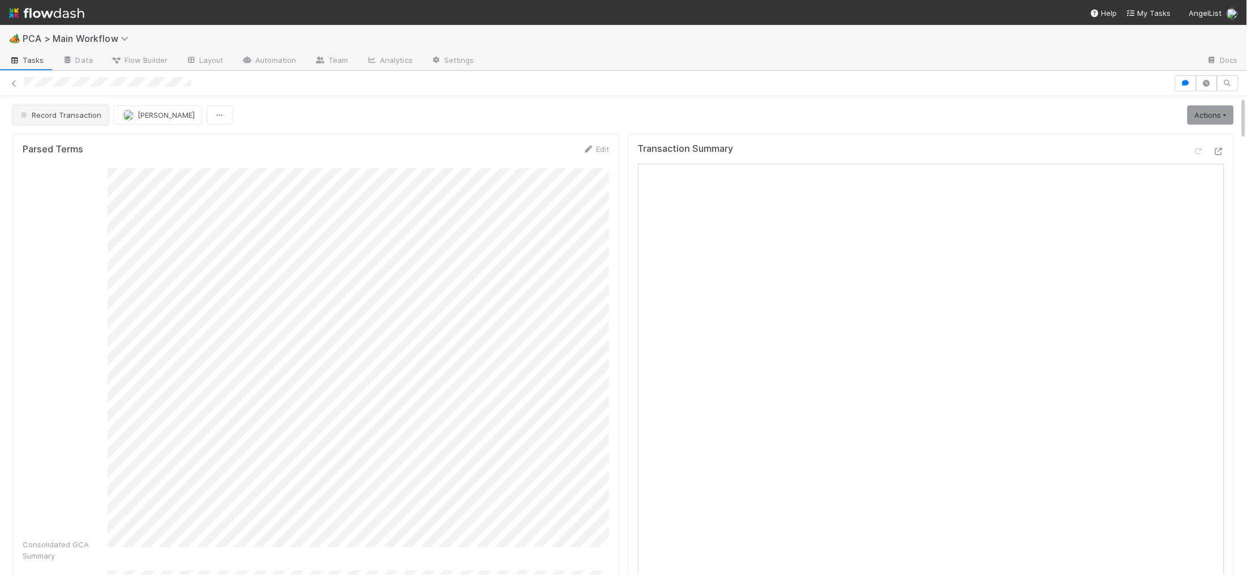
click at [83, 112] on span "Record Transaction" at bounding box center [59, 114] width 83 height 9
click at [108, 146] on span "Pending Lead Approval" at bounding box center [64, 143] width 96 height 9
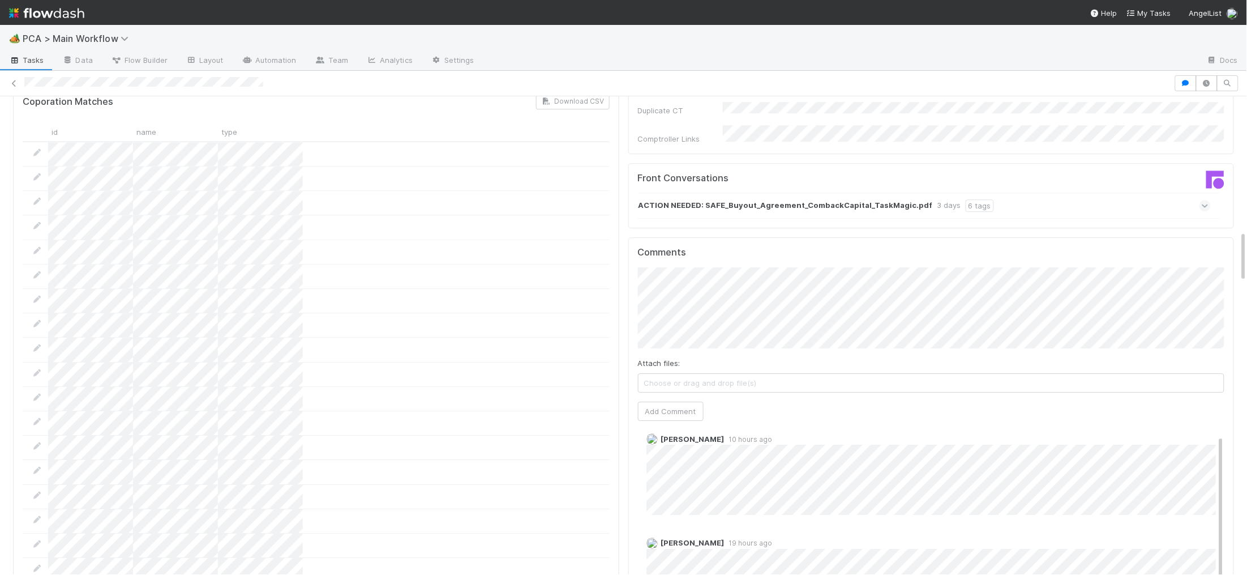
scroll to position [1240, 0]
click at [678, 333] on div "Attach files: Choose or drag and drop file(s) Add Comment" at bounding box center [931, 344] width 587 height 153
click at [668, 402] on button "Add Comment" at bounding box center [671, 411] width 66 height 19
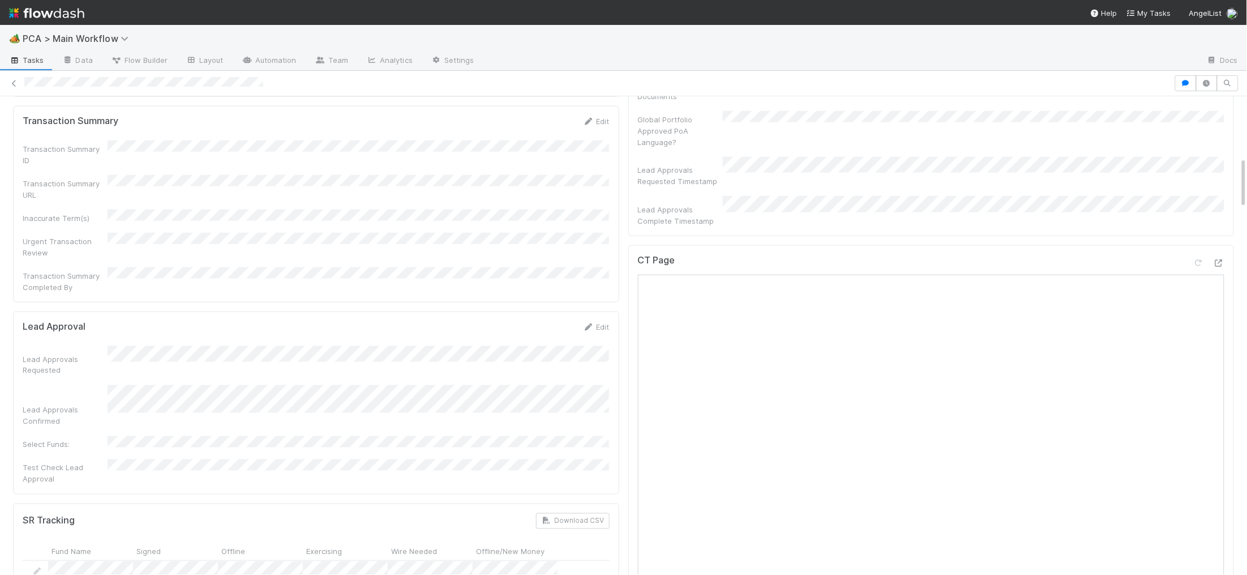
scroll to position [550, 0]
click at [1216, 268] on icon at bounding box center [1218, 271] width 11 height 7
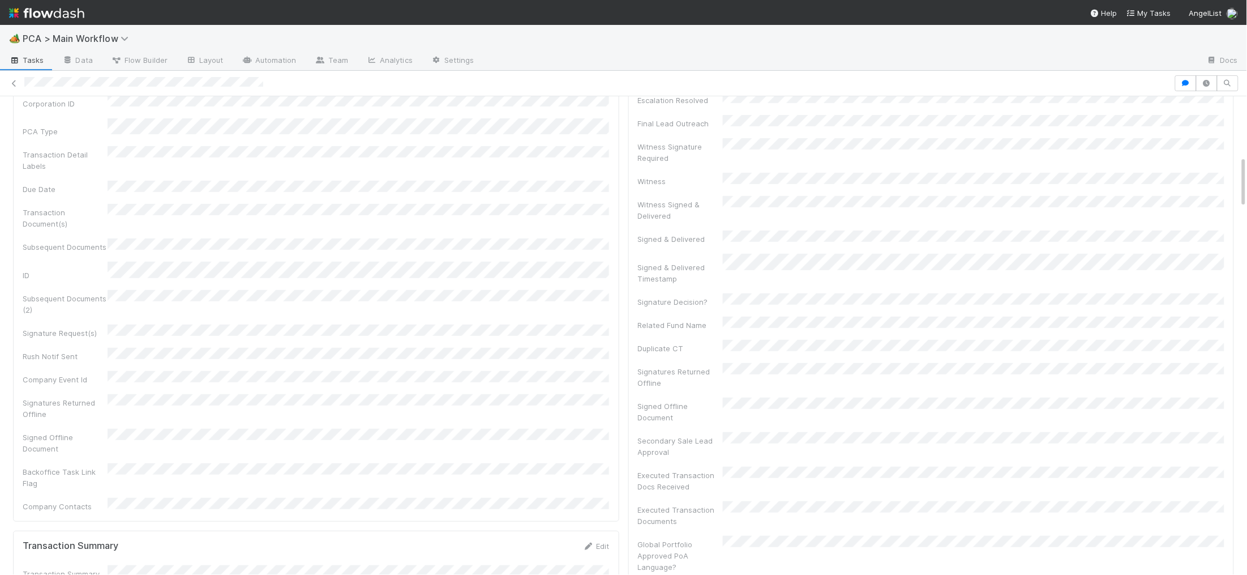
scroll to position [0, 0]
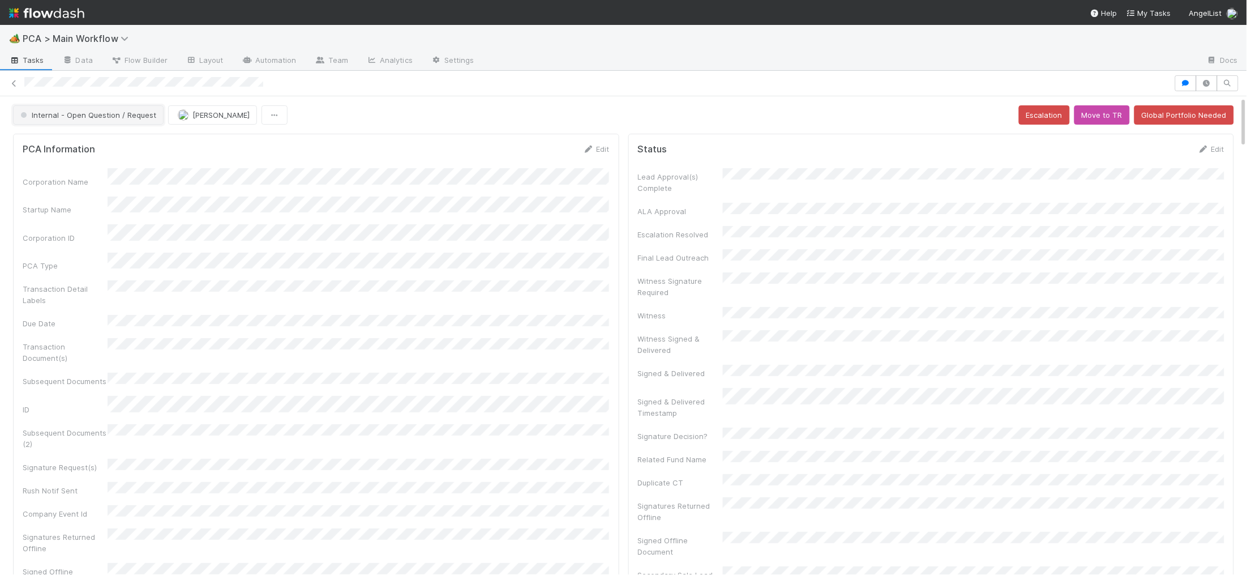
click at [105, 115] on span "Internal - Open Question / Request" at bounding box center [87, 114] width 138 height 9
click at [88, 139] on span "Duplicate / Dead PCAs" at bounding box center [63, 143] width 94 height 9
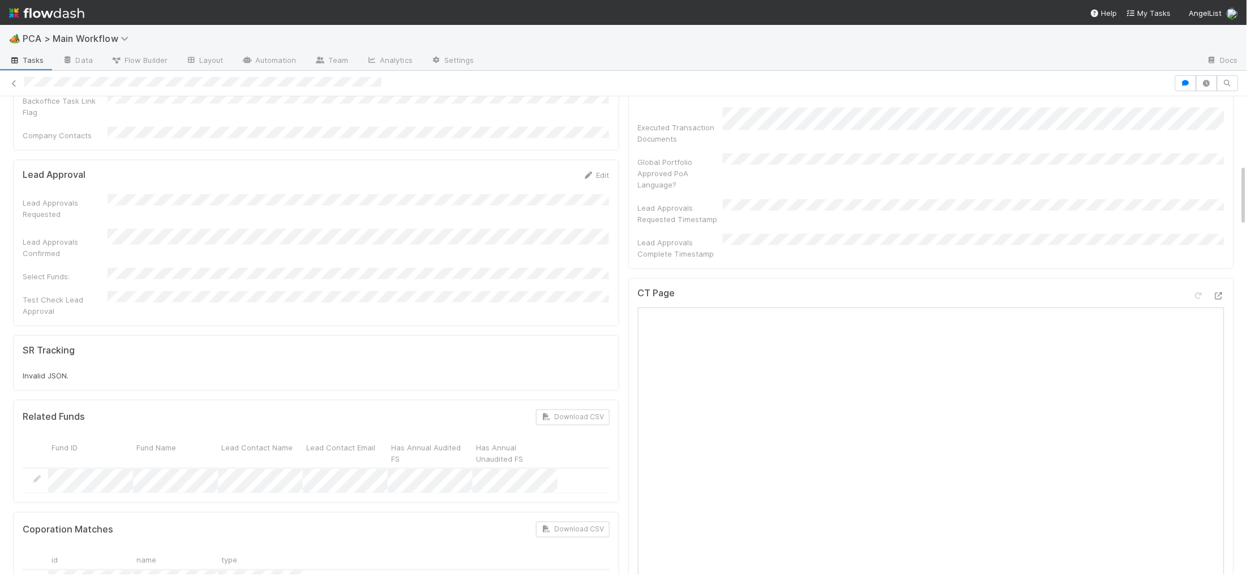
scroll to position [530, 0]
click at [70, 9] on img at bounding box center [46, 12] width 75 height 19
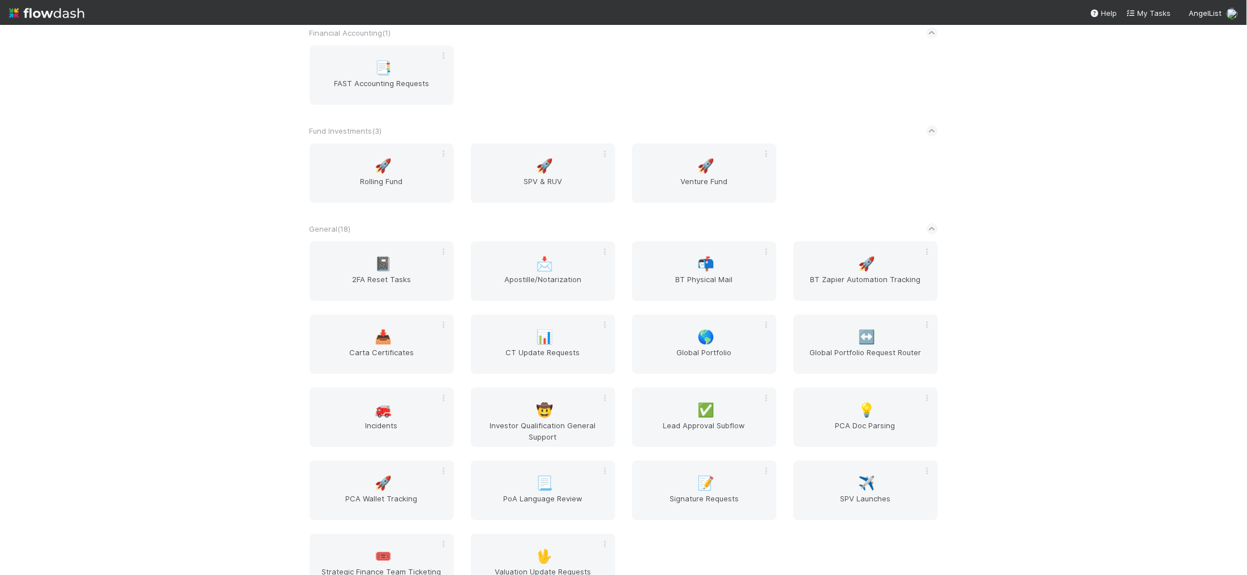
scroll to position [1806, 0]
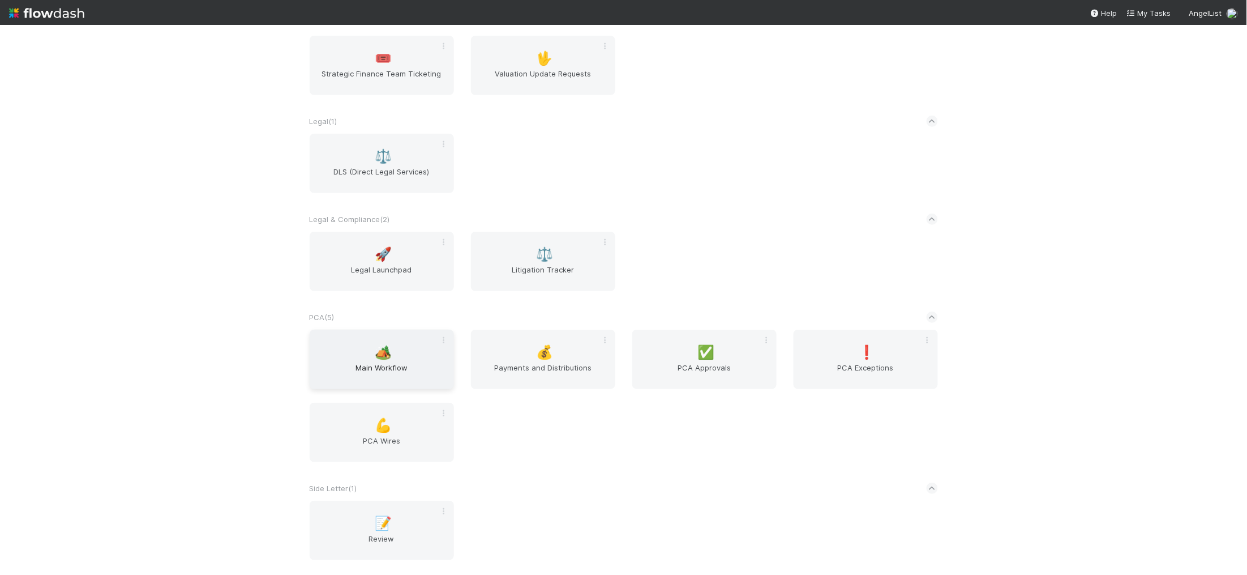
click at [398, 338] on div "🏕️ Main Workflow" at bounding box center [382, 359] width 144 height 59
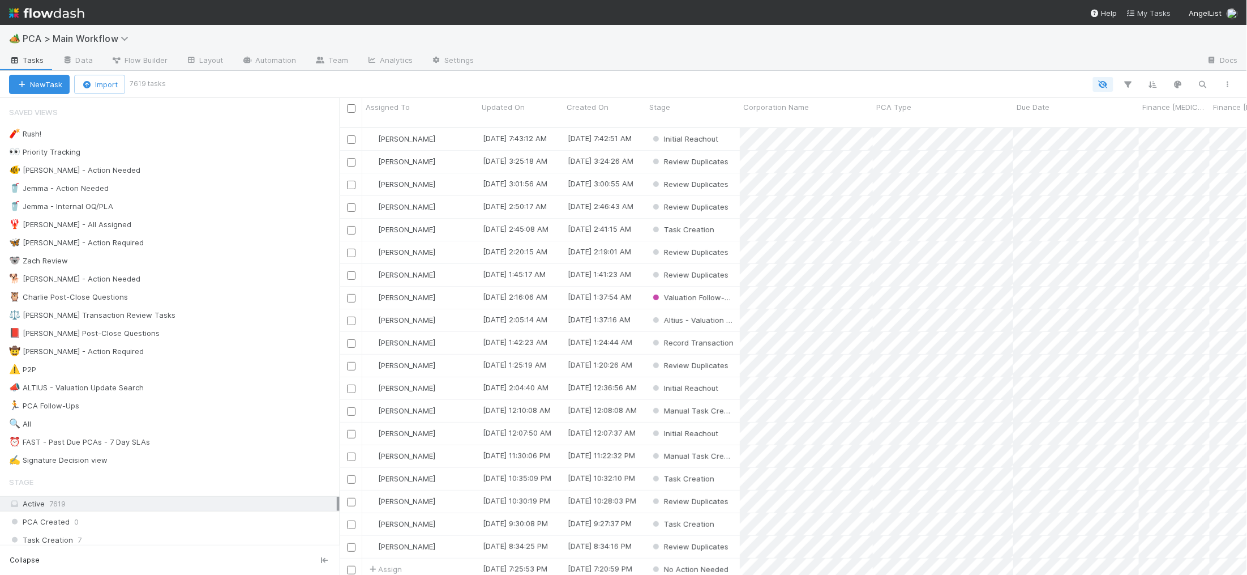
scroll to position [457, 908]
click at [162, 281] on div "🐕 Charlie - Action Needed 11" at bounding box center [174, 279] width 331 height 14
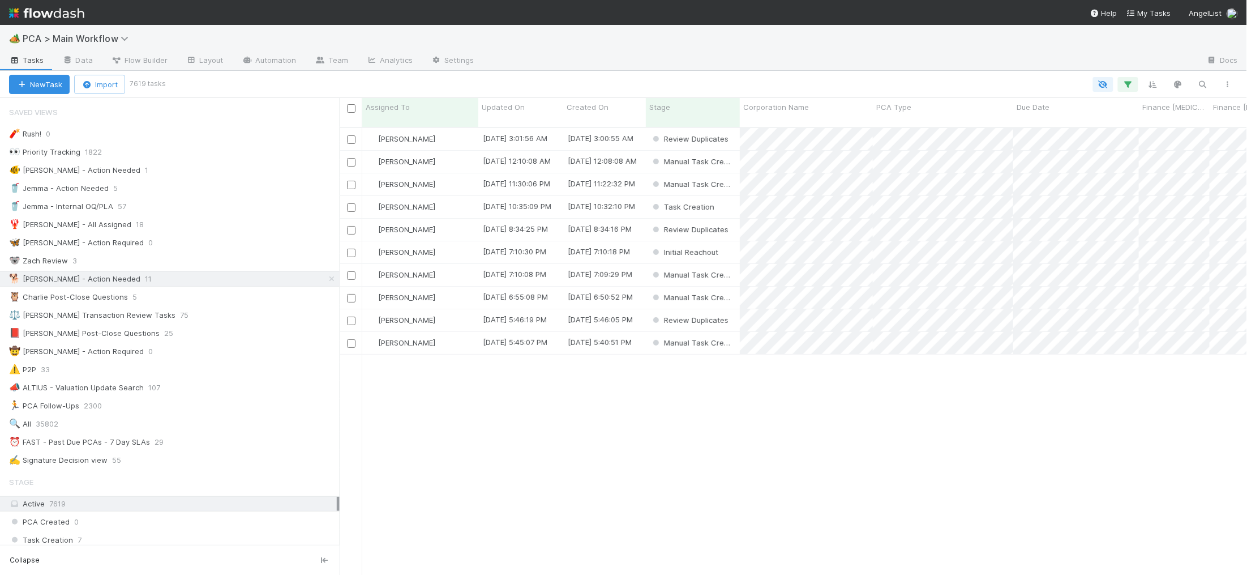
scroll to position [457, 908]
click at [493, 99] on div "Updated On" at bounding box center [520, 112] width 85 height 29
click at [517, 110] on span "Updated On" at bounding box center [503, 106] width 43 height 11
click at [535, 125] on div "Sort Oldest → Newest" at bounding box center [546, 128] width 129 height 17
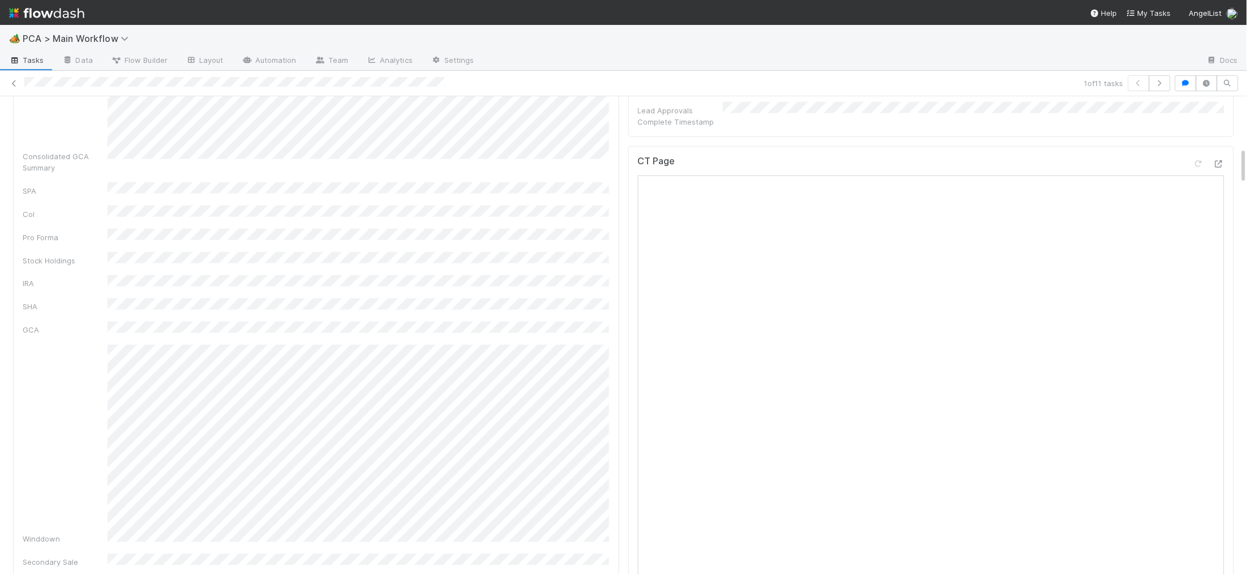
scroll to position [630, 0]
click at [1222, 179] on icon at bounding box center [1218, 182] width 11 height 7
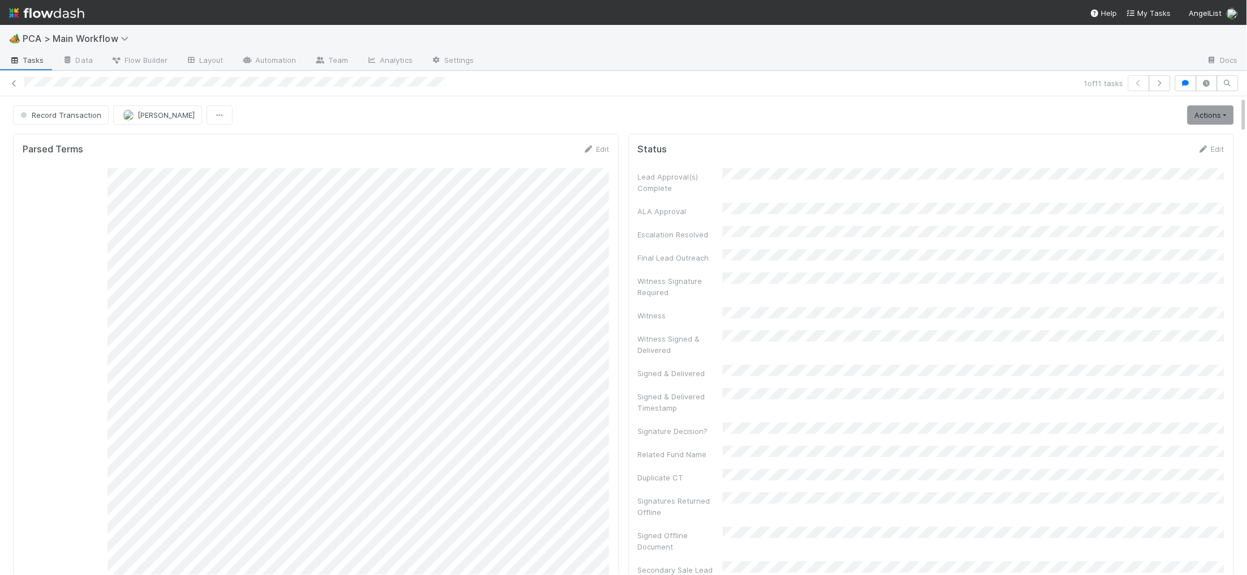
click at [23, 86] on div "1 of 11 tasks" at bounding box center [623, 83] width 1247 height 16
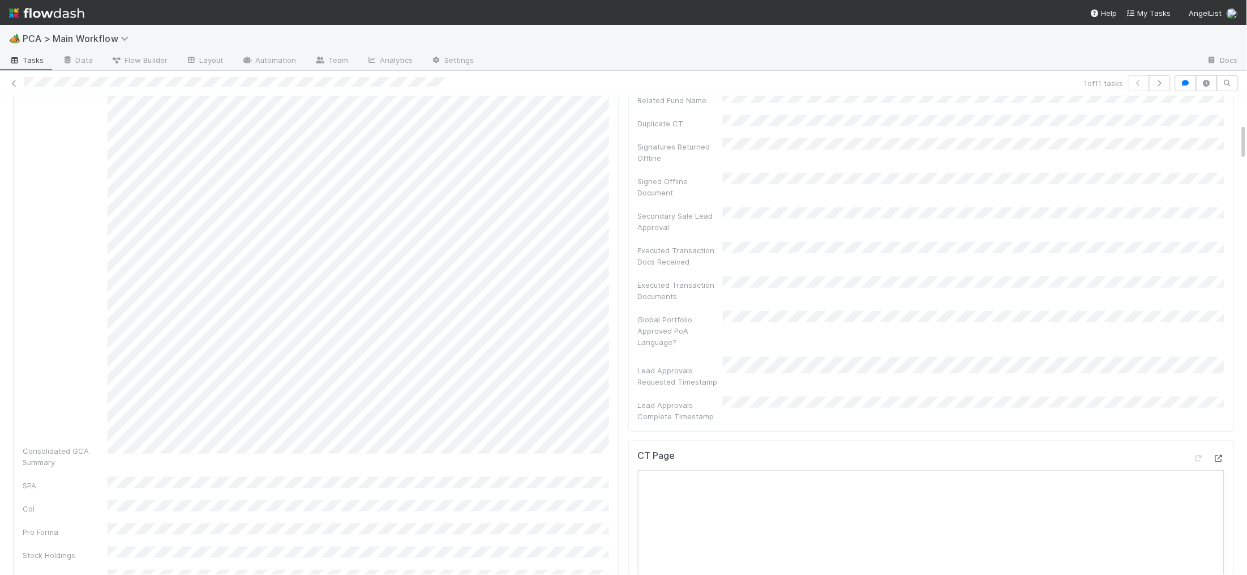
click at [1221, 455] on icon at bounding box center [1218, 458] width 11 height 7
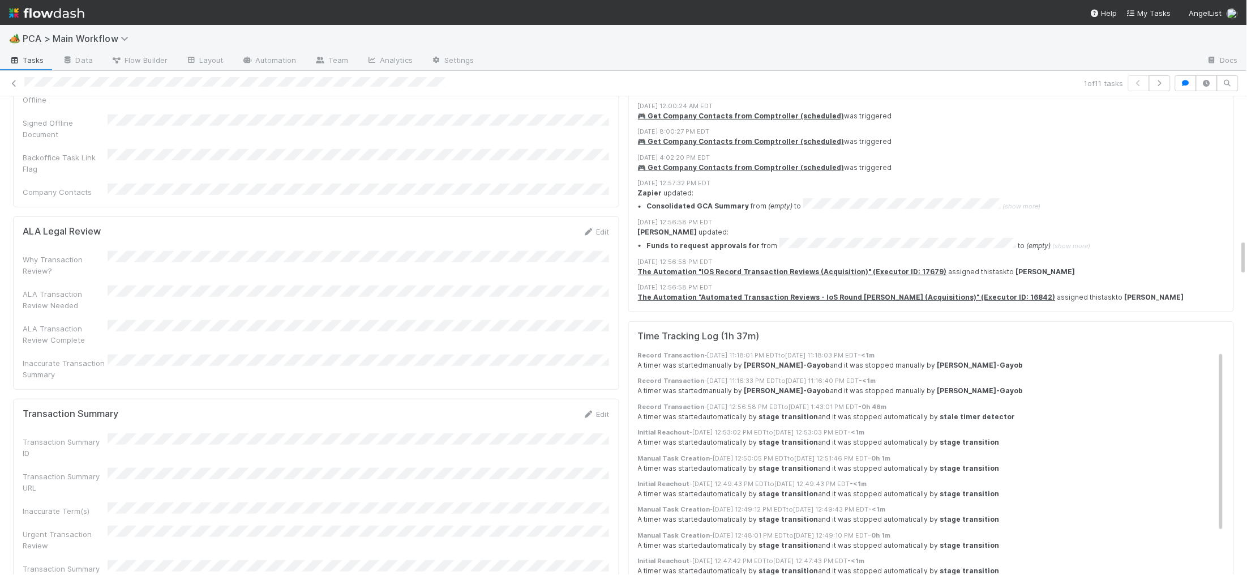
scroll to position [1860, 0]
click at [596, 404] on link "Edit" at bounding box center [596, 408] width 27 height 9
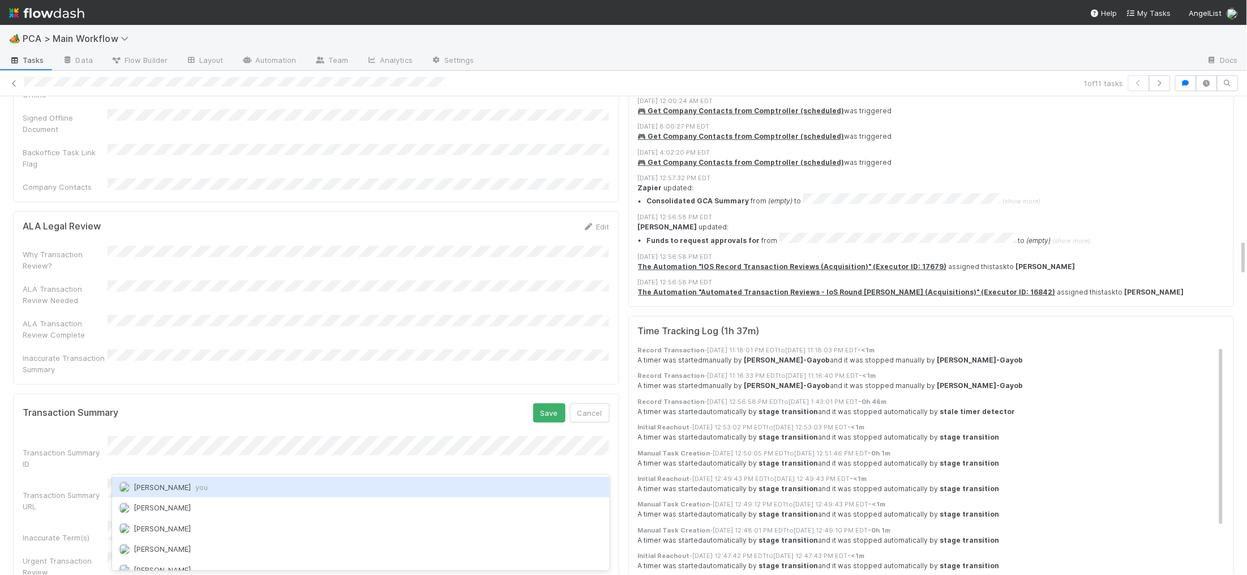
click at [164, 485] on span "Charlie Bell you" at bounding box center [171, 486] width 74 height 9
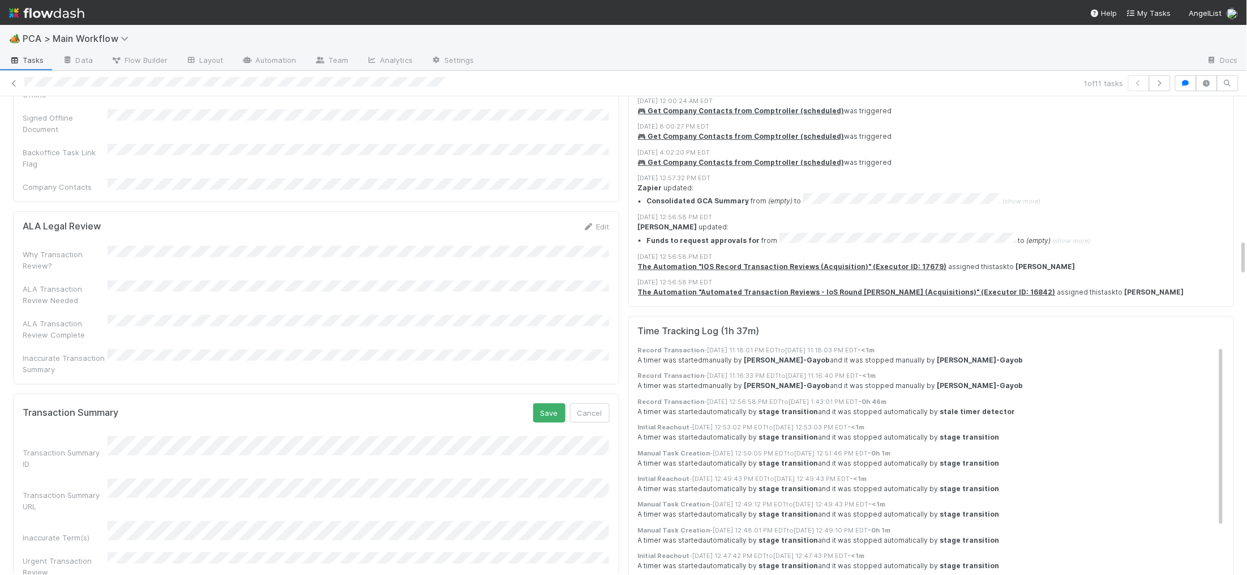
click at [554, 403] on form "Transaction Summary Save Cancel Transaction Summary ID Transaction Summary URL …" at bounding box center [316, 511] width 587 height 217
click at [553, 403] on button "Save" at bounding box center [549, 412] width 32 height 19
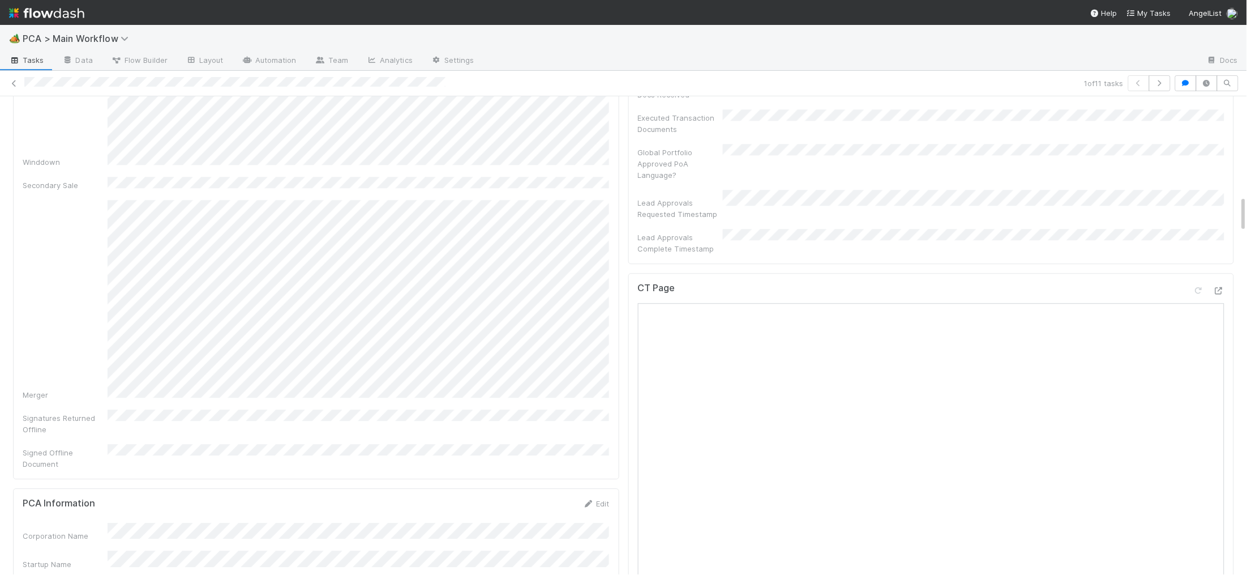
scroll to position [0, 0]
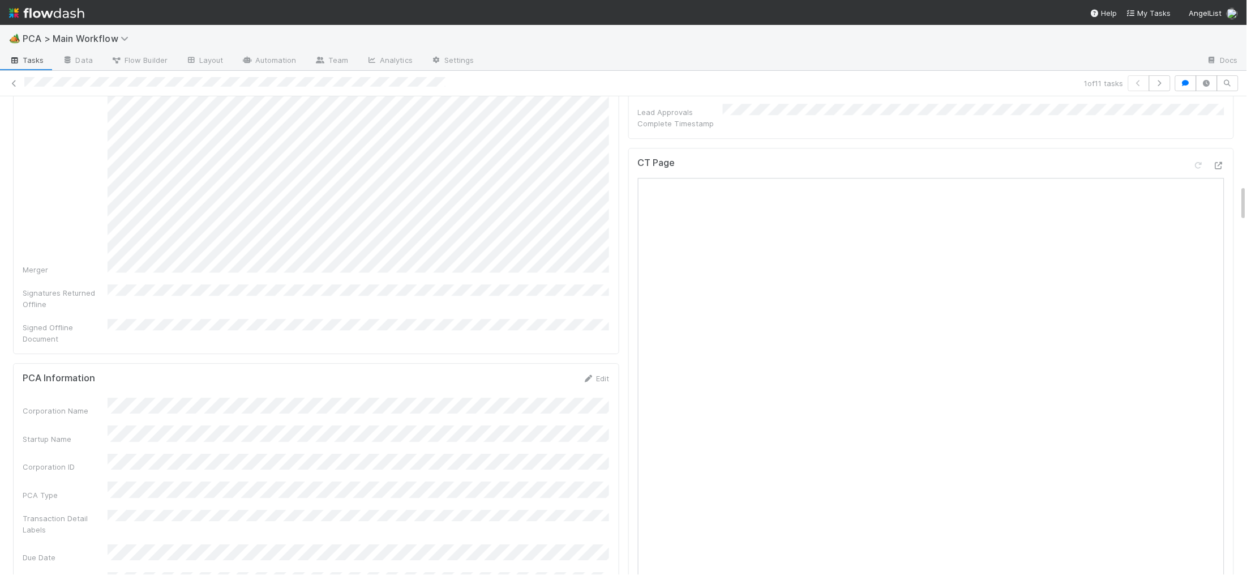
click at [588, 374] on link "Edit" at bounding box center [596, 378] width 27 height 9
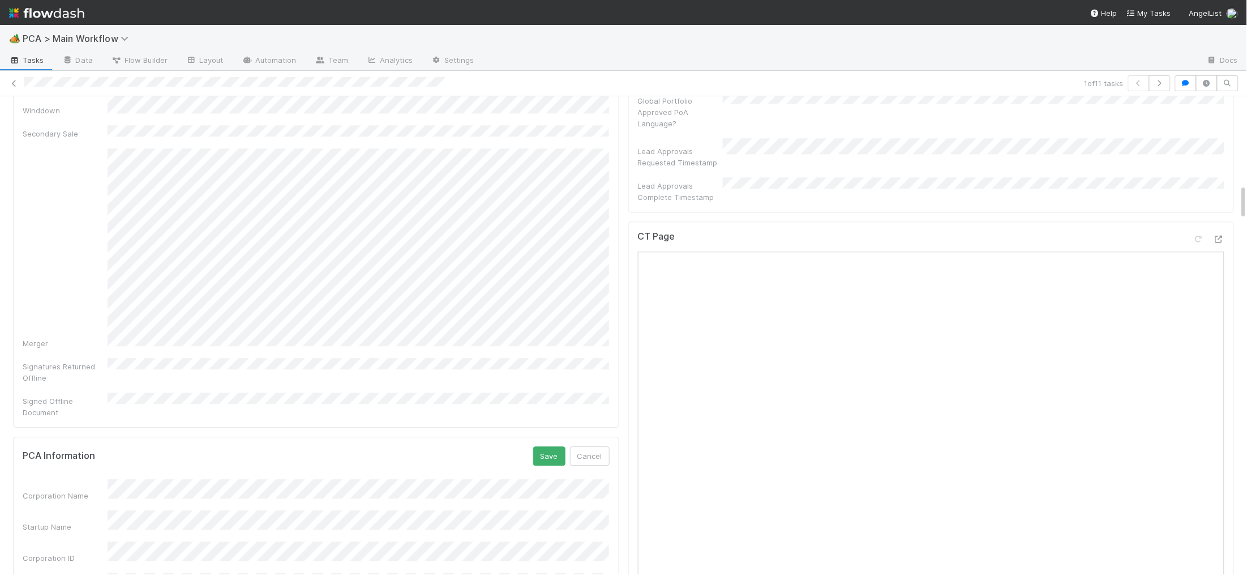
scroll to position [1255, 0]
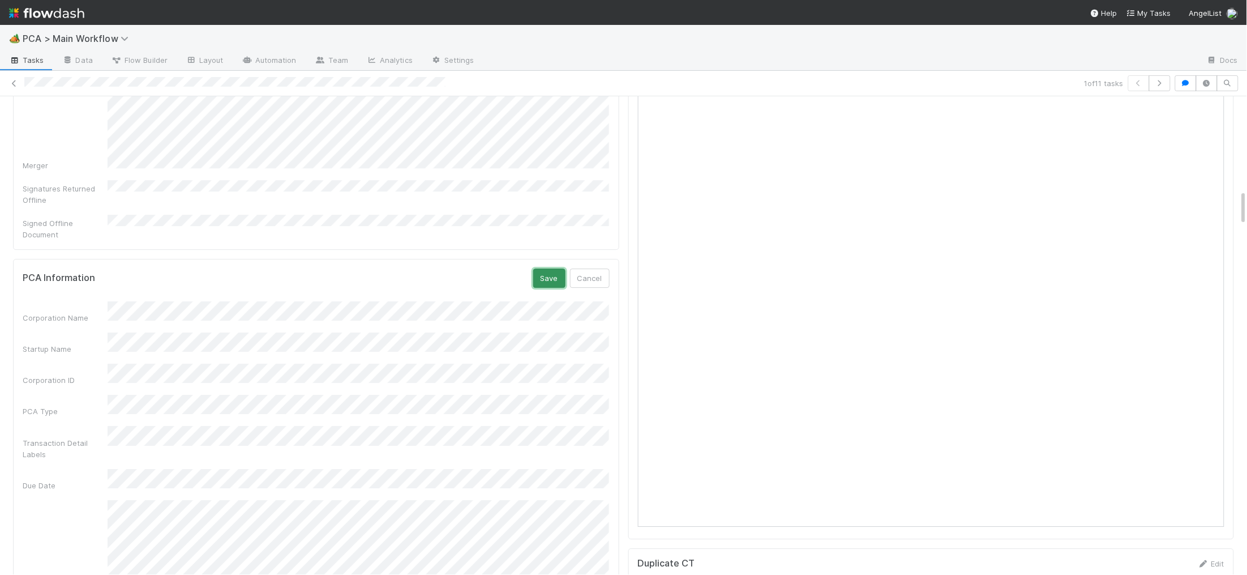
click at [551, 268] on button "Save" at bounding box center [549, 277] width 32 height 19
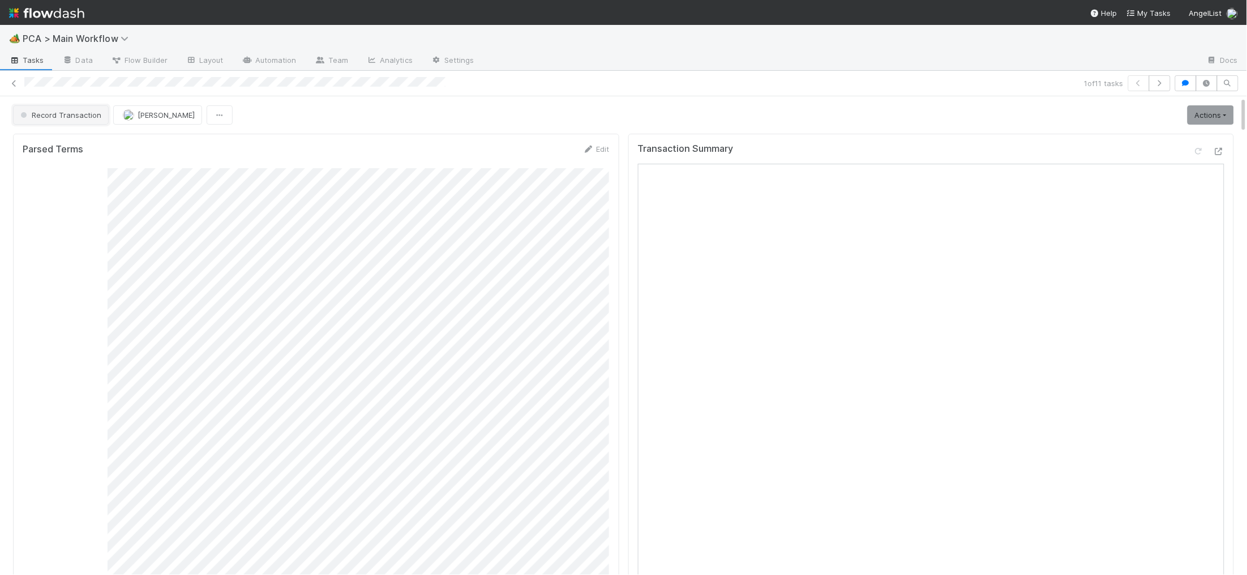
click at [78, 118] on span "Record Transaction" at bounding box center [59, 114] width 83 height 9
click at [84, 132] on div "Pending Lead Approval Bankruptcy Proceedings/Pending Outcome Pending Payment Pe…" at bounding box center [89, 179] width 160 height 97
click at [87, 139] on span "Pending Lead Approval" at bounding box center [64, 143] width 96 height 9
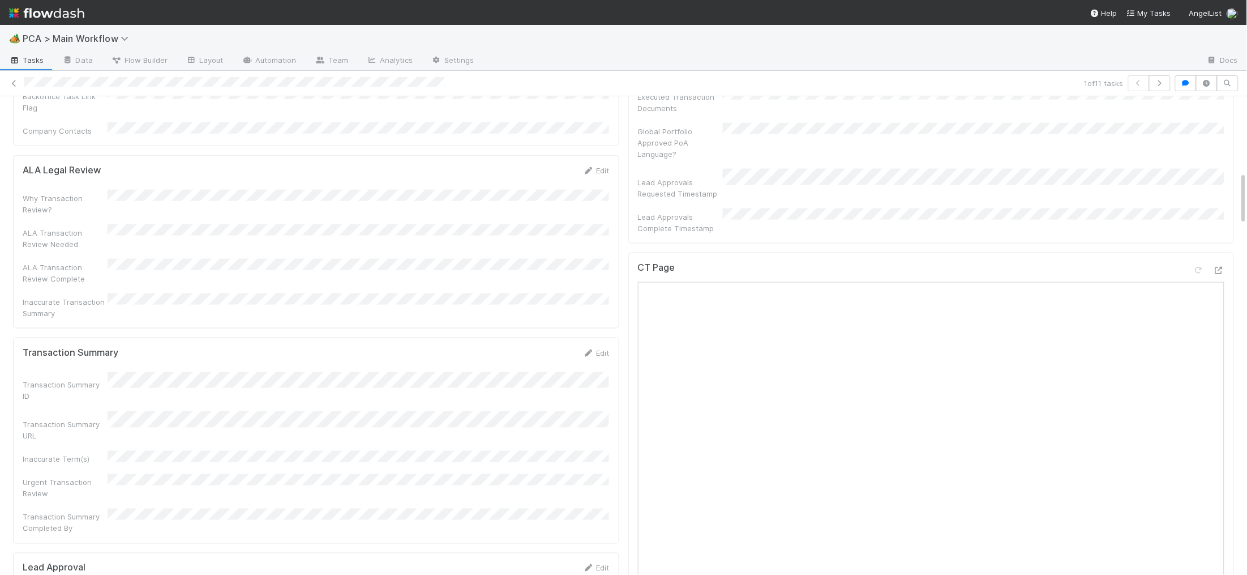
scroll to position [669, 0]
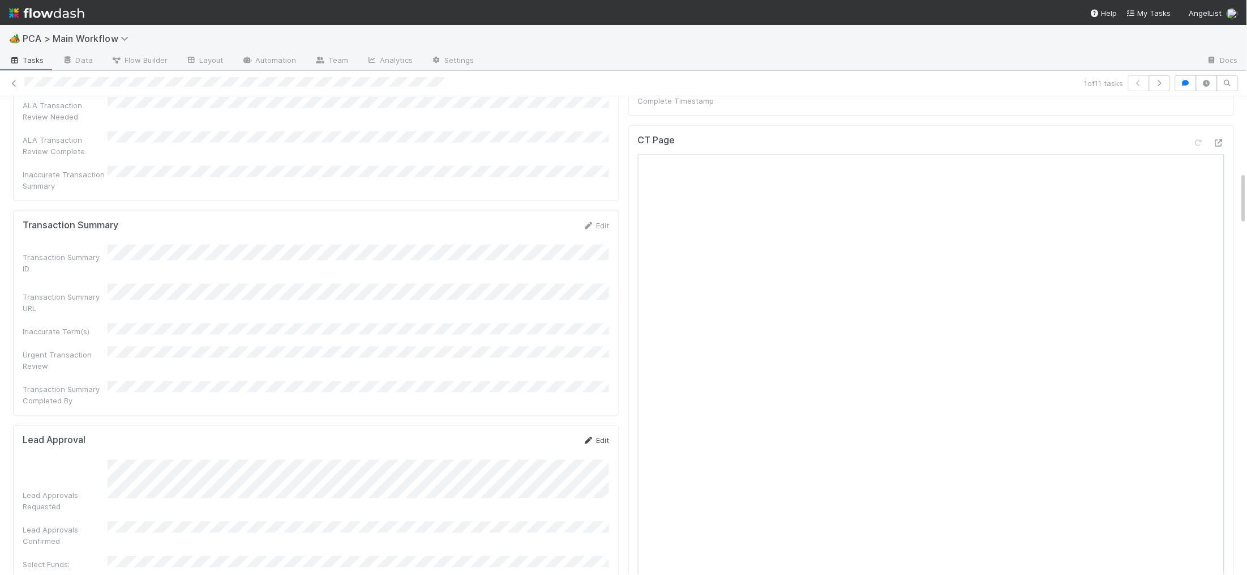
click at [586, 437] on icon at bounding box center [588, 440] width 11 height 7
click at [551, 435] on button "Save" at bounding box center [549, 444] width 32 height 19
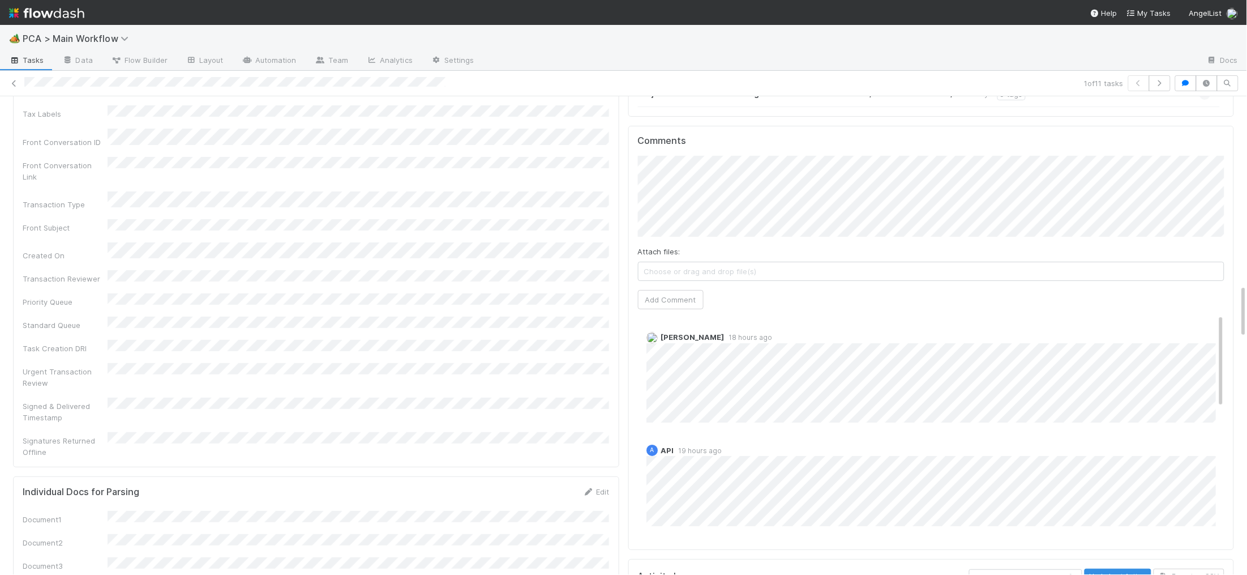
scroll to position [1659, 0]
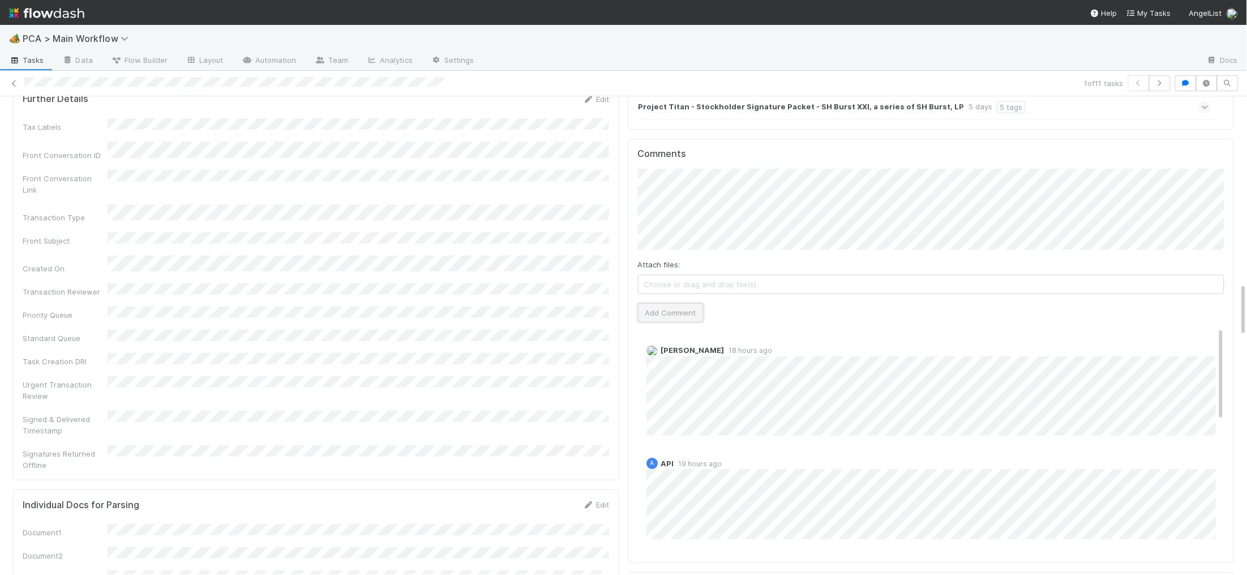
drag, startPoint x: 693, startPoint y: 260, endPoint x: 681, endPoint y: 254, distance: 13.9
click at [687, 303] on button "Add Comment" at bounding box center [671, 312] width 66 height 19
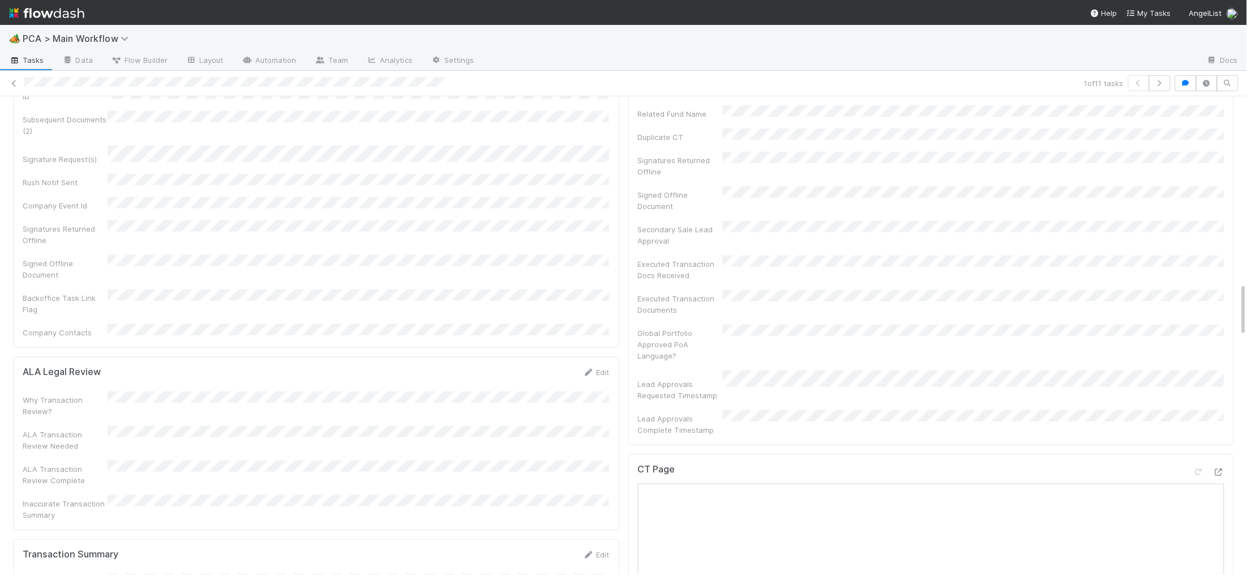
scroll to position [0, 0]
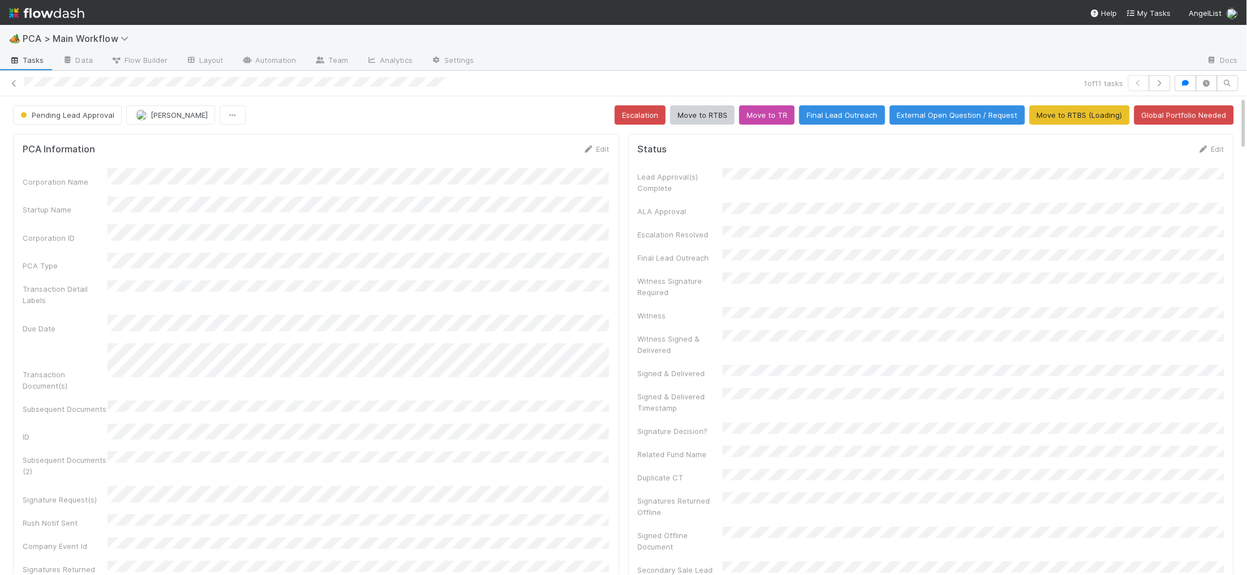
click at [63, 18] on img at bounding box center [46, 12] width 75 height 19
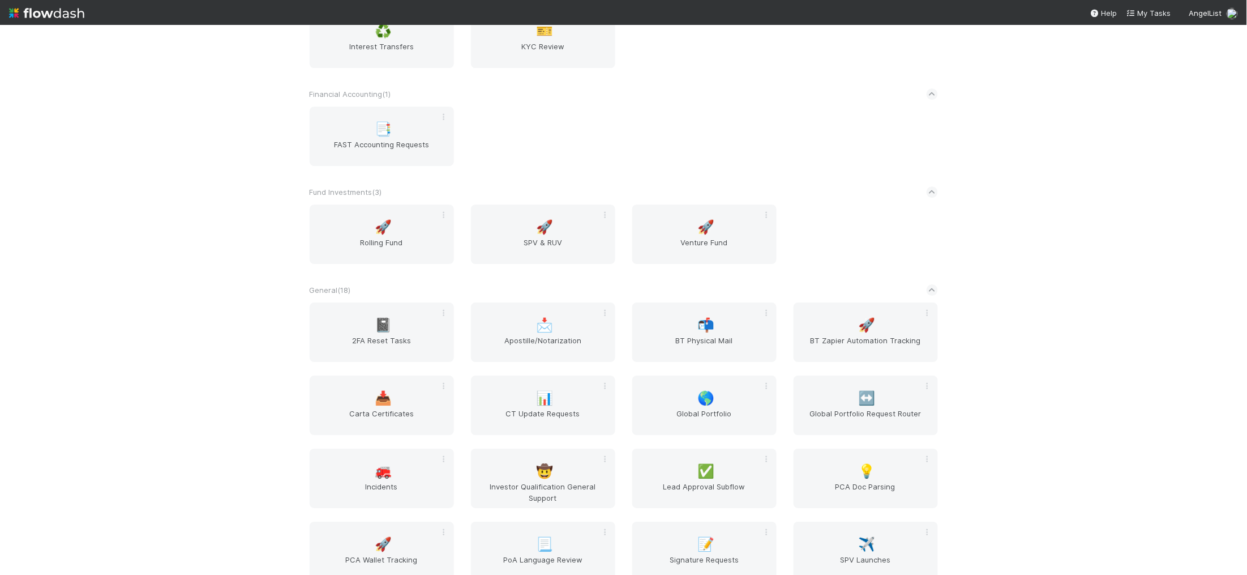
scroll to position [2025, 0]
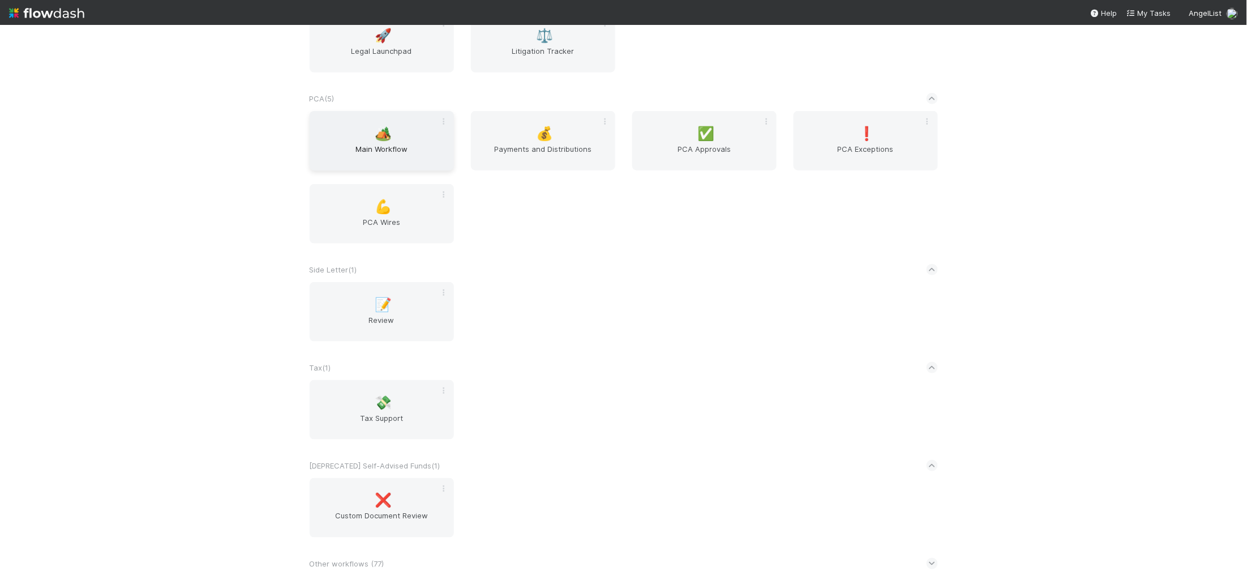
click at [382, 142] on div "🏕️ Main Workflow" at bounding box center [382, 140] width 144 height 59
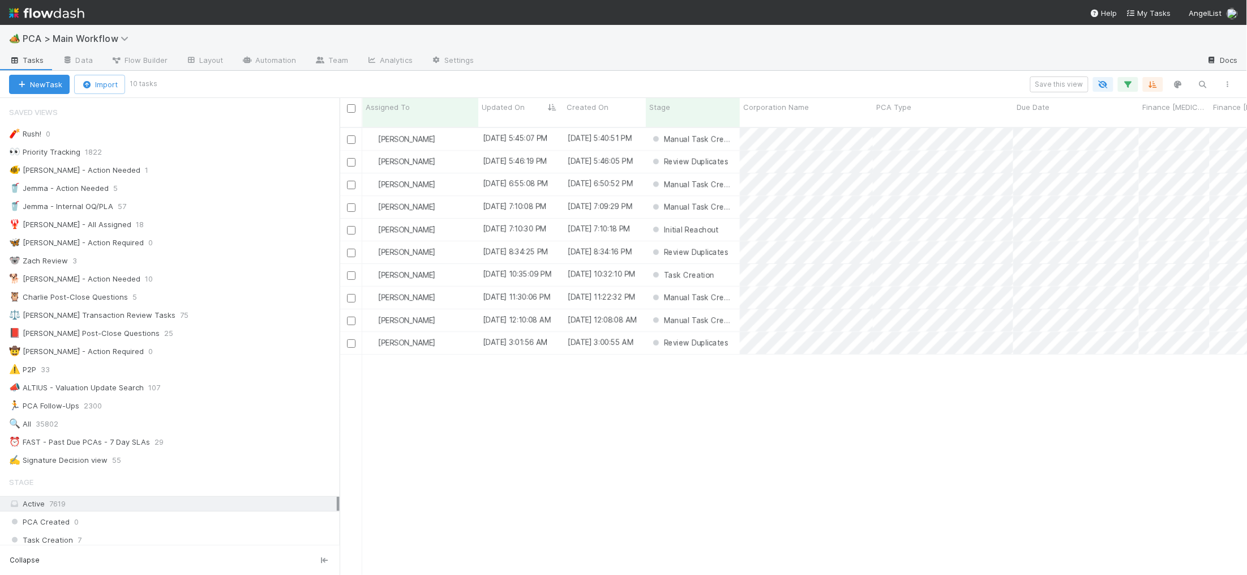
scroll to position [457, 908]
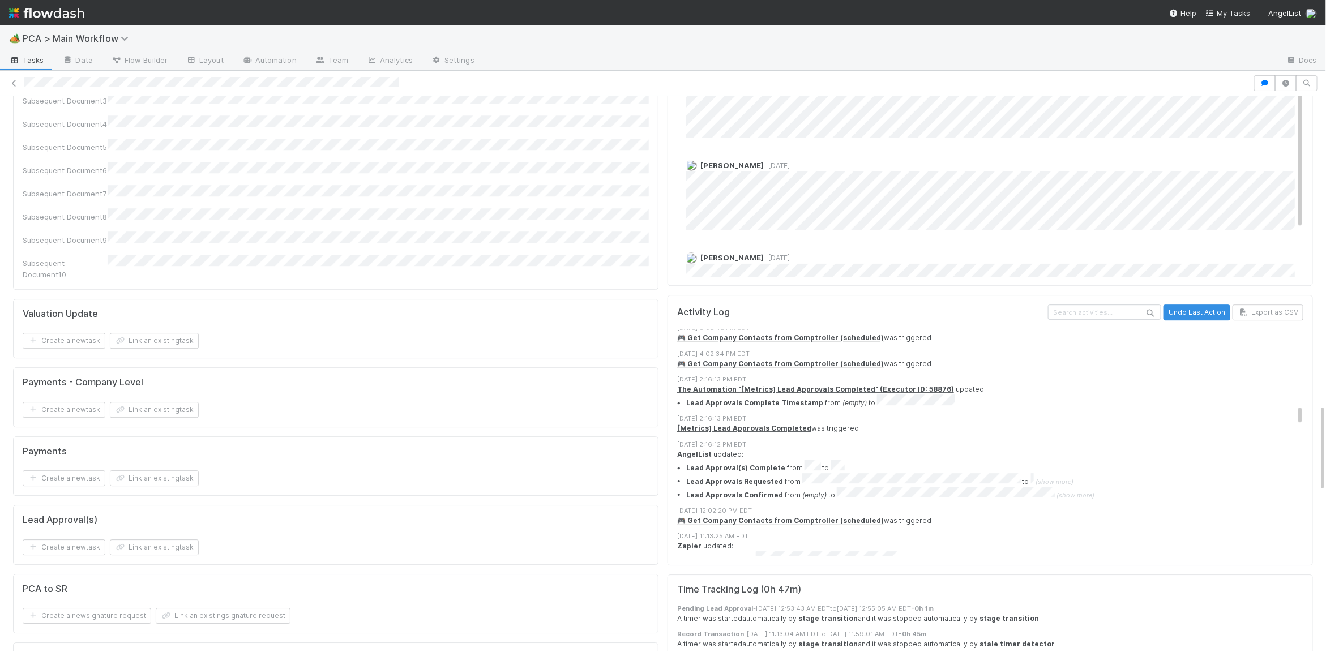
scroll to position [1017, 0]
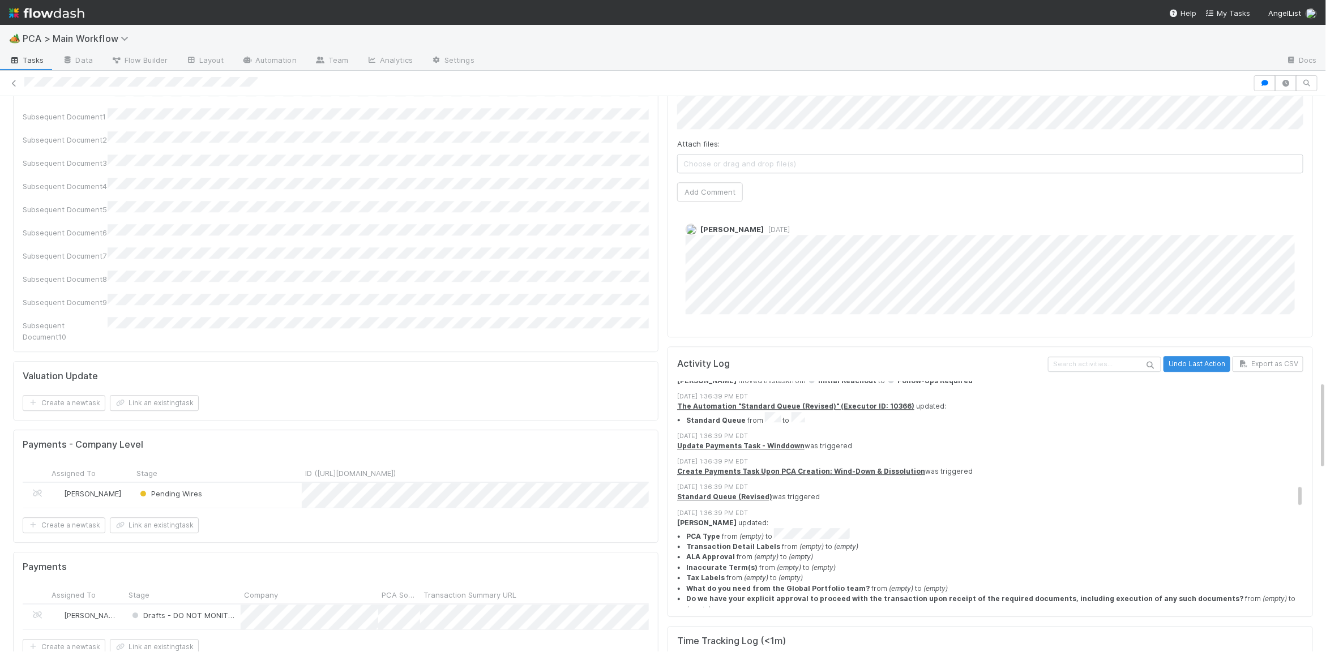
scroll to position [931, 0]
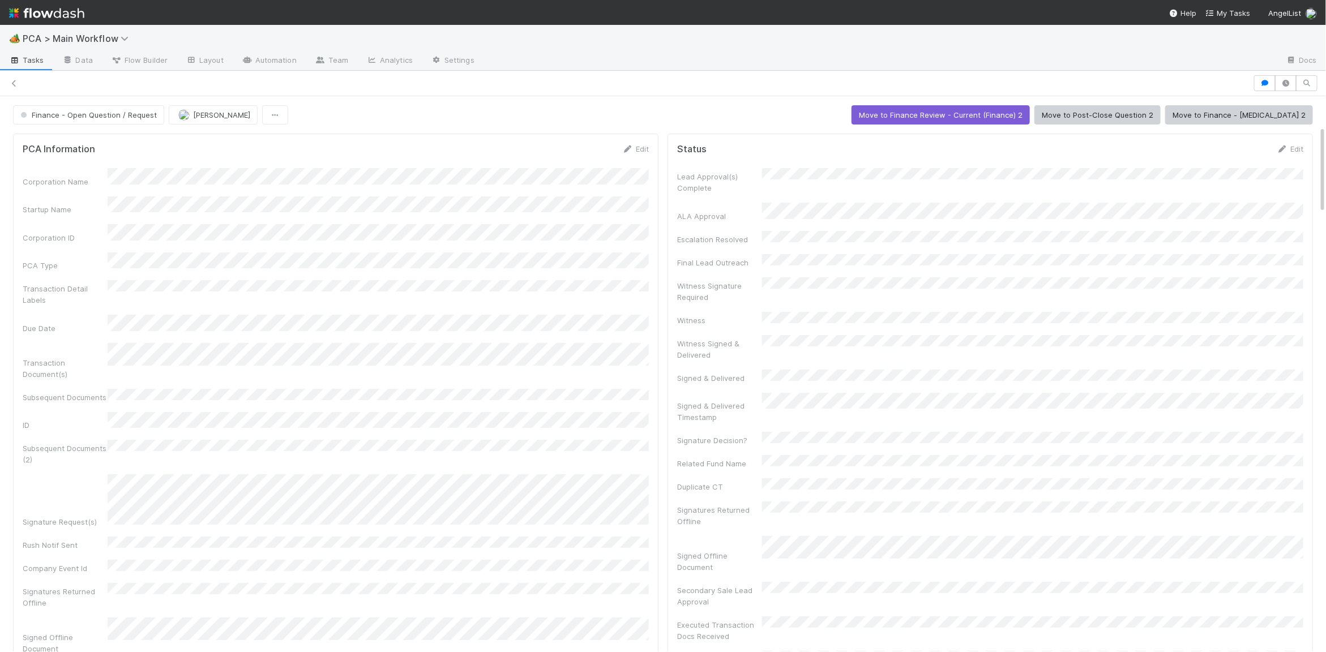
scroll to position [185, 0]
